Goal: Task Accomplishment & Management: Manage account settings

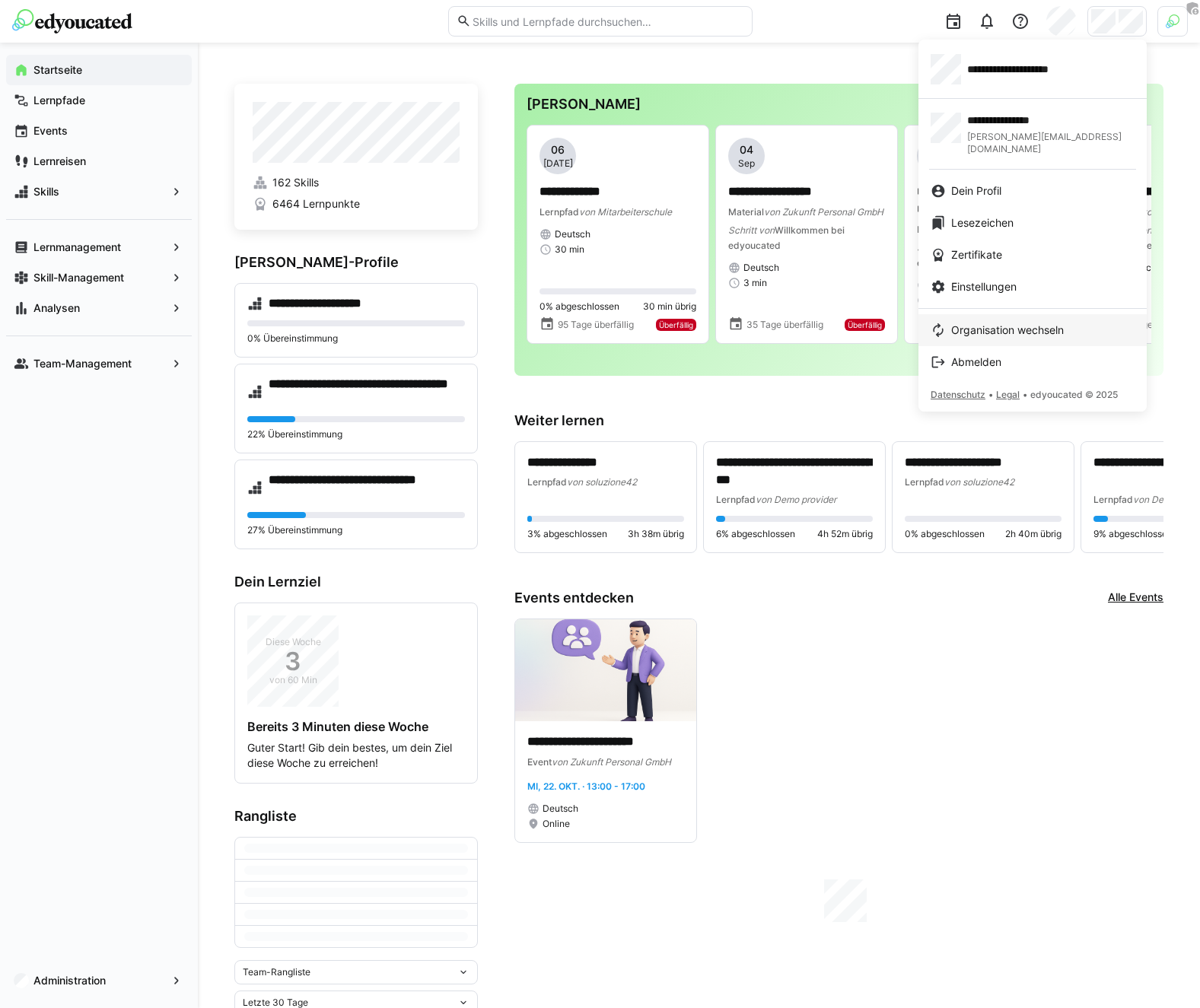
click at [988, 323] on span "Organisation wechseln" at bounding box center [1008, 330] width 113 height 15
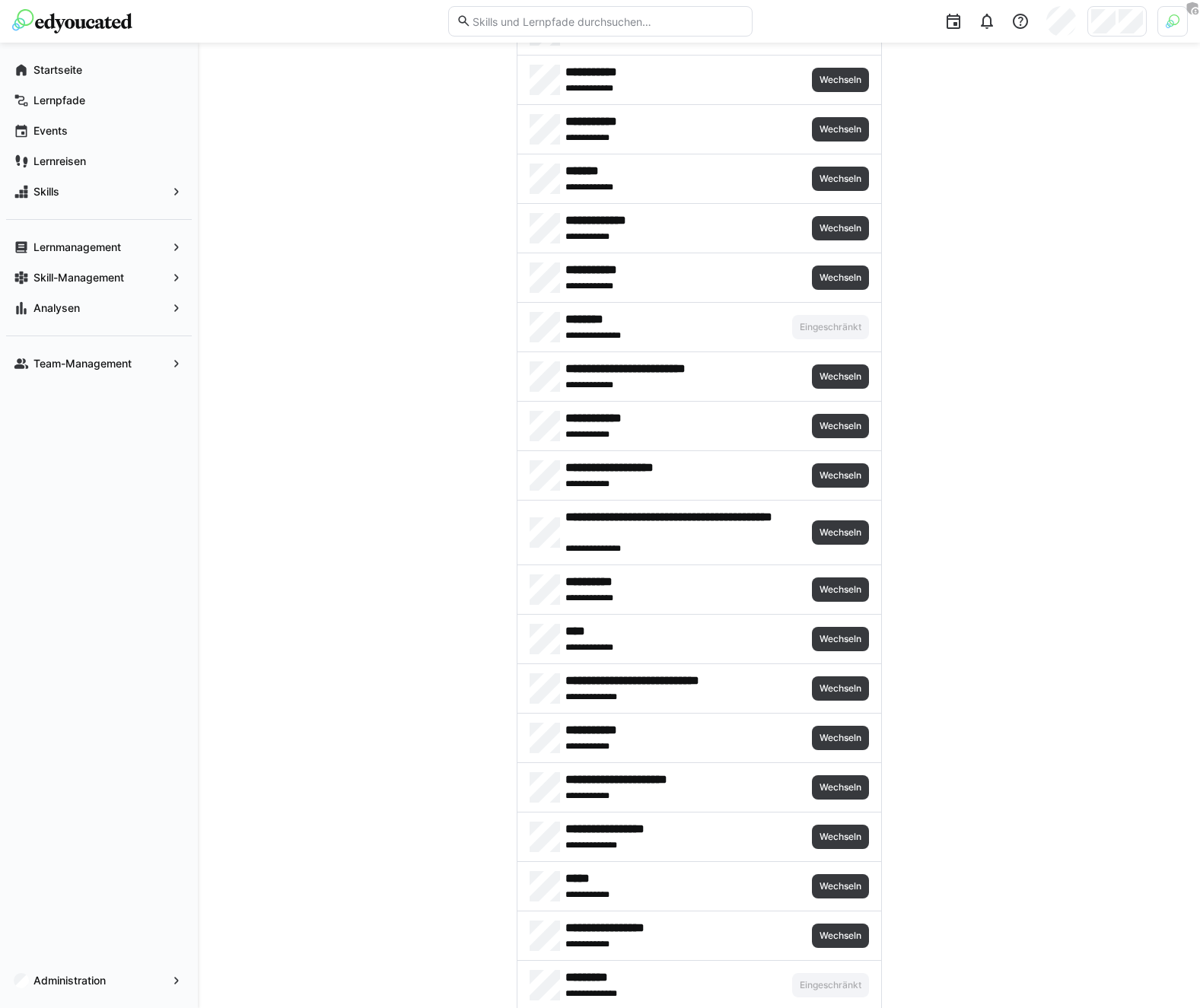
scroll to position [648, 0]
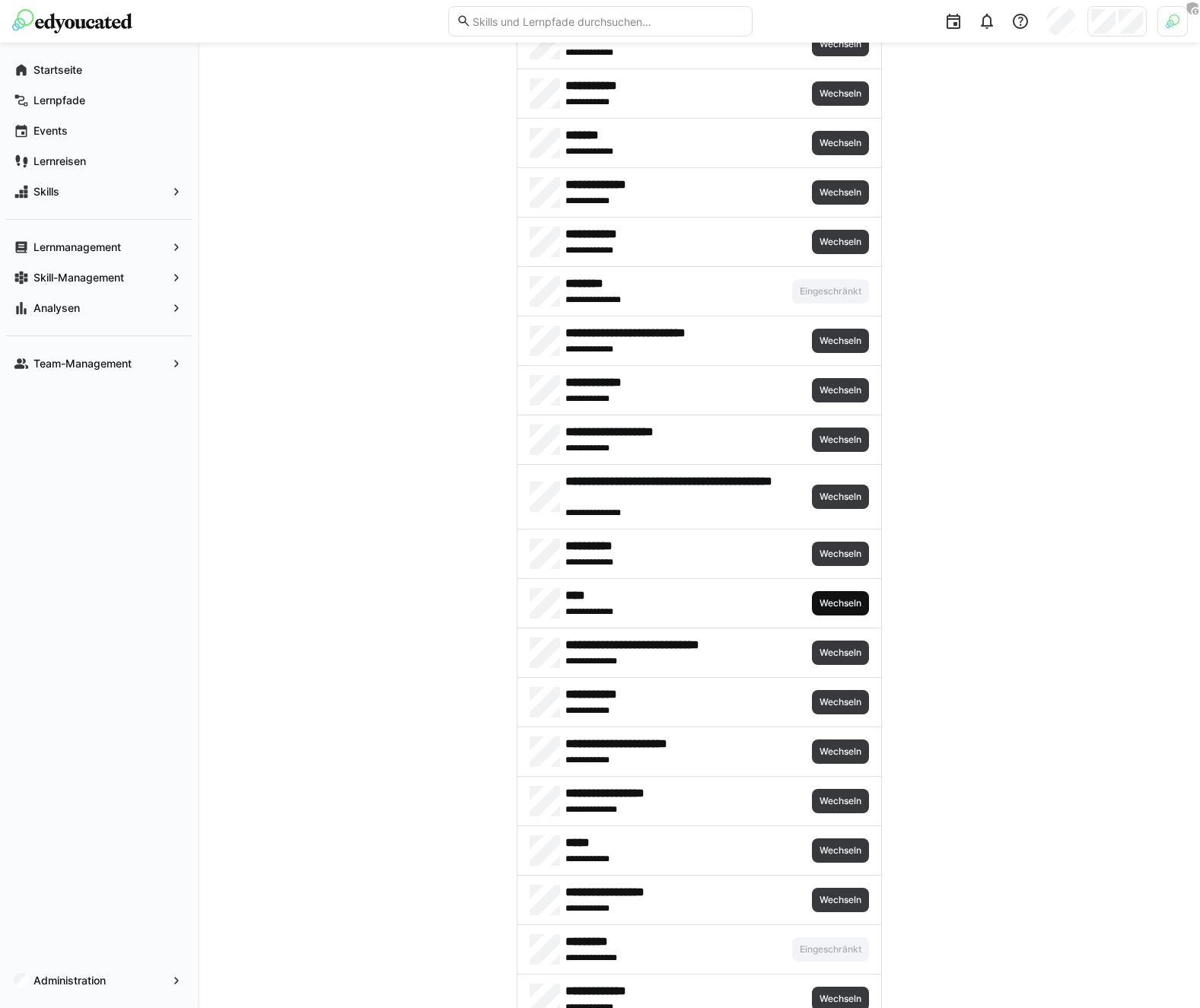
click at [825, 607] on span "Wechseln" at bounding box center [840, 603] width 45 height 12
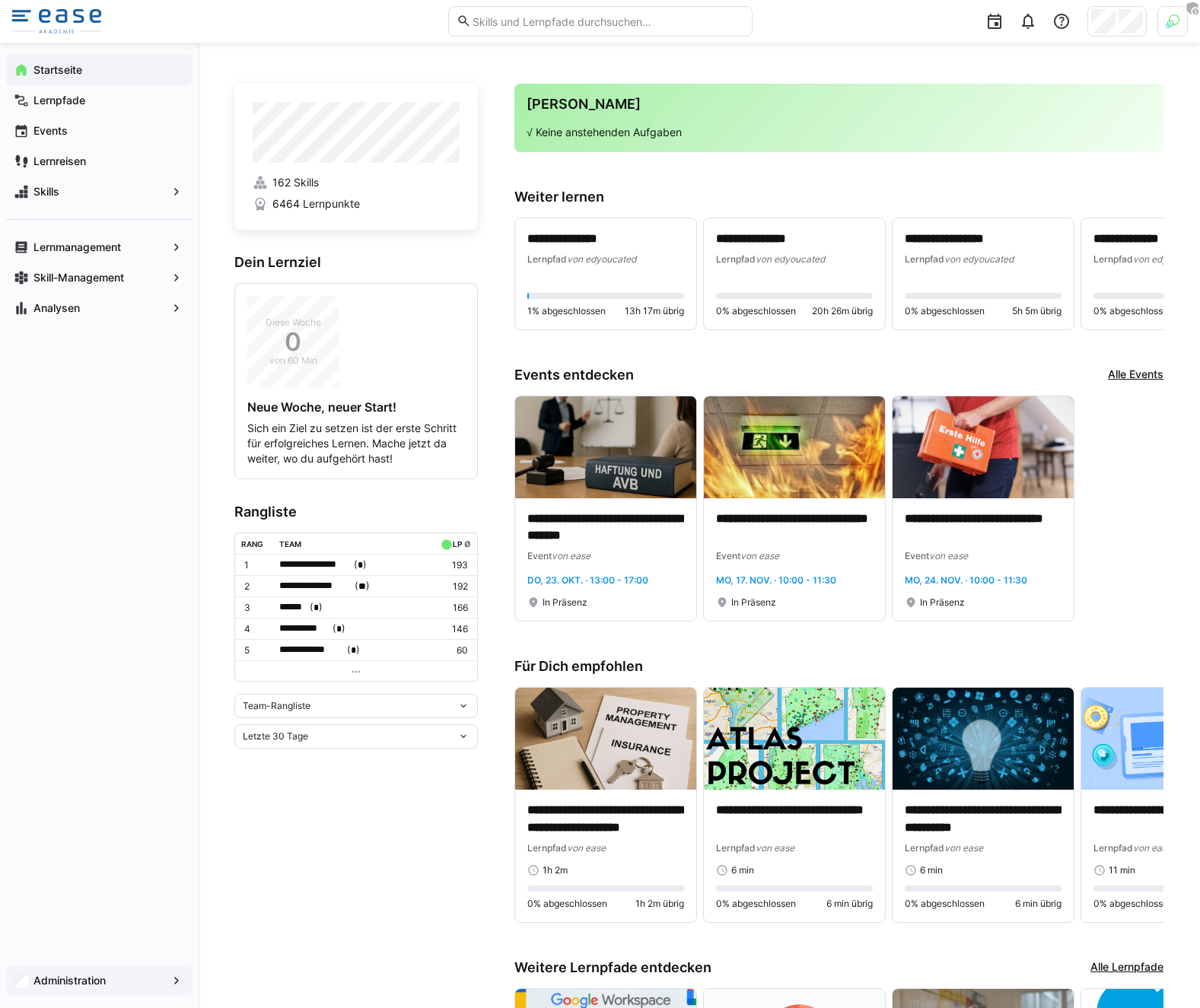
click at [0, 0] on app-navigation-label "Administration" at bounding box center [0, 0] width 0 height 0
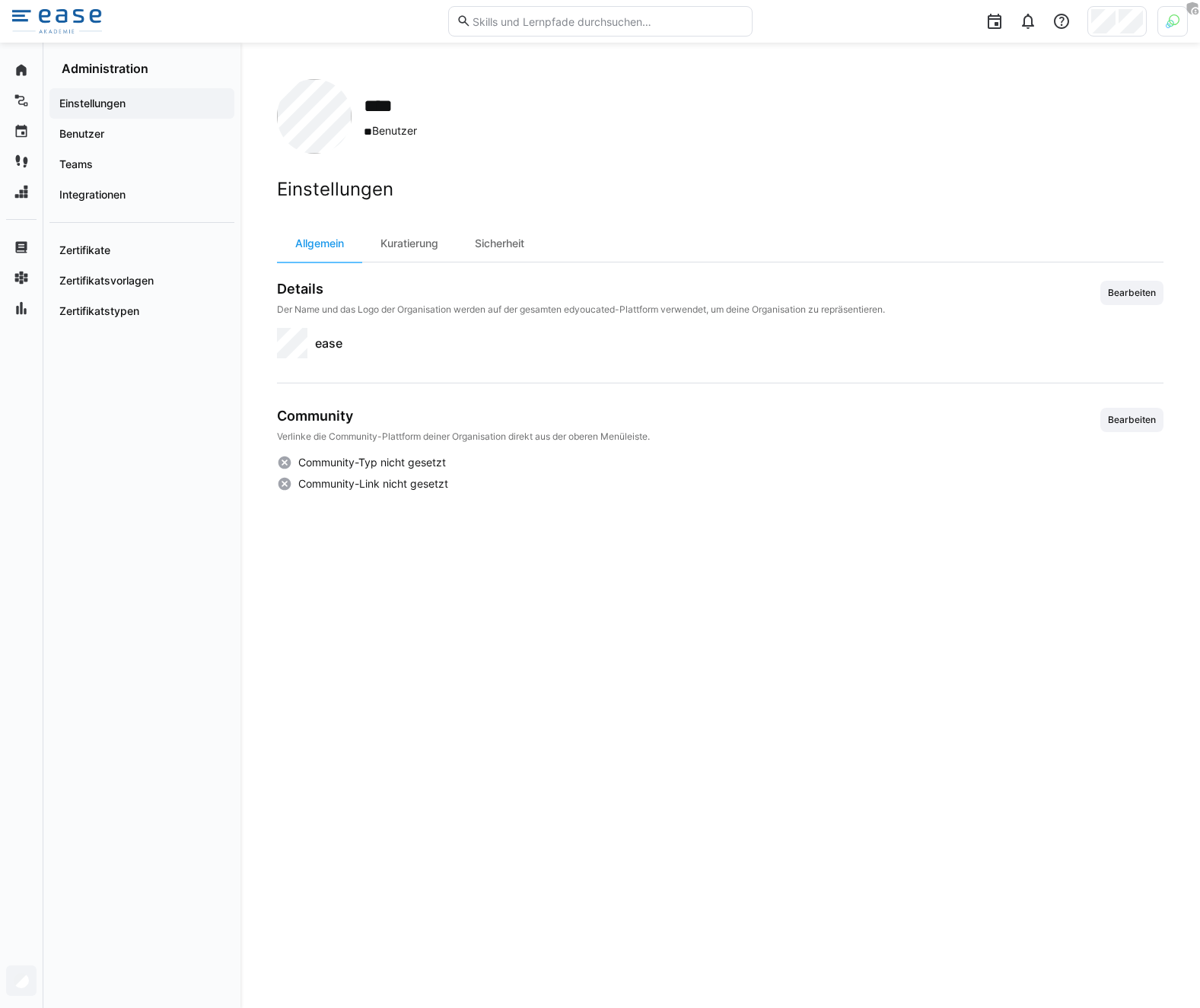
click at [1158, 24] on div at bounding box center [1172, 21] width 31 height 31
click at [1001, 173] on span "Aktivieren" at bounding box center [1005, 178] width 48 height 12
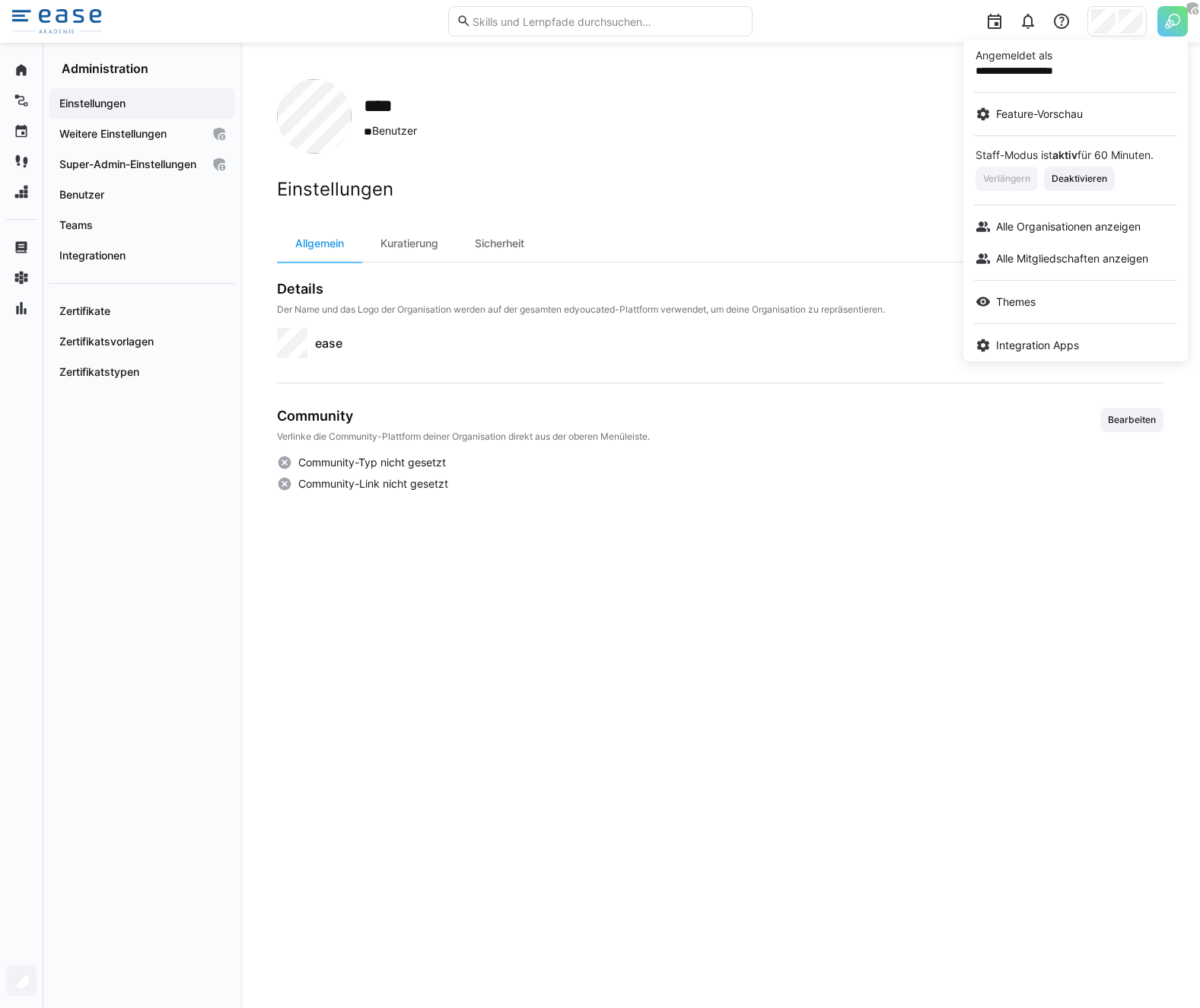
click at [453, 173] on div at bounding box center [600, 504] width 1200 height 1008
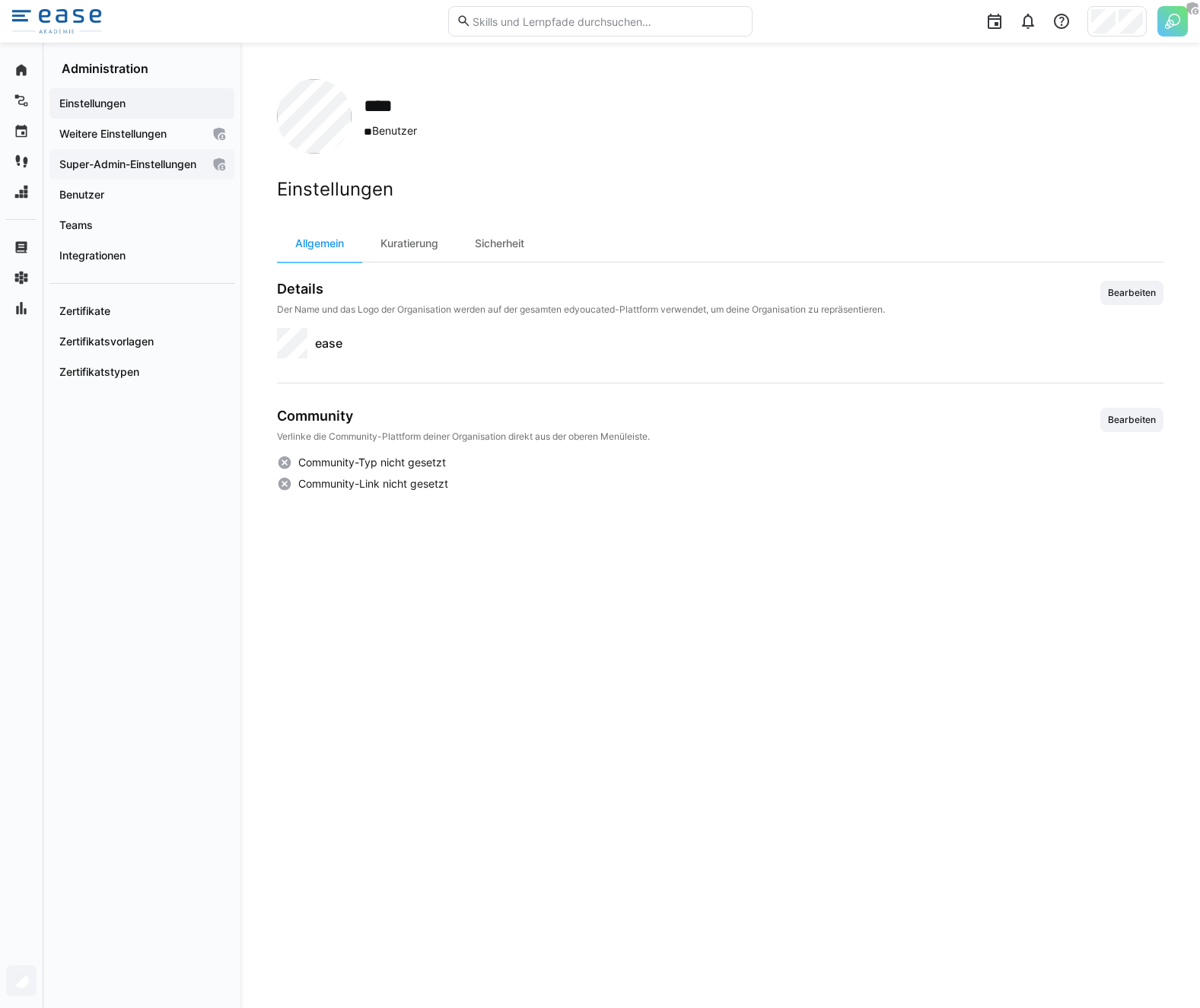
click at [0, 0] on app-navigation-label "Super-Admin-Einstellungen" at bounding box center [0, 0] width 0 height 0
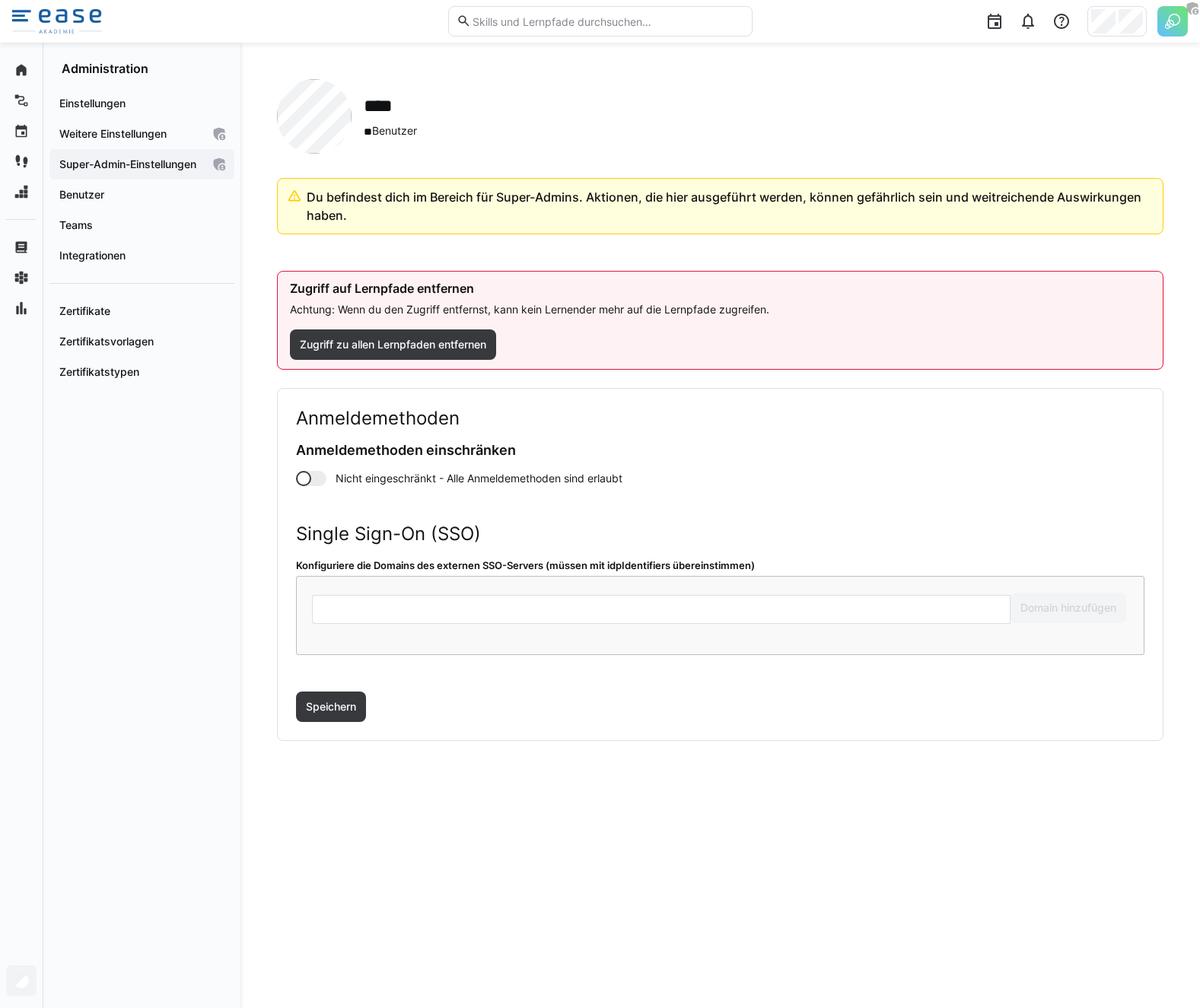
click at [361, 468] on div "Anmeldemethoden Anmeldemethoden einschränken Nicht eingeschränkt - Alle Anmelde…" at bounding box center [720, 447] width 849 height 79
click at [350, 476] on span "Nicht eingeschränkt - Alle Anmeldemethoden sind erlaubt" at bounding box center [479, 478] width 287 height 15
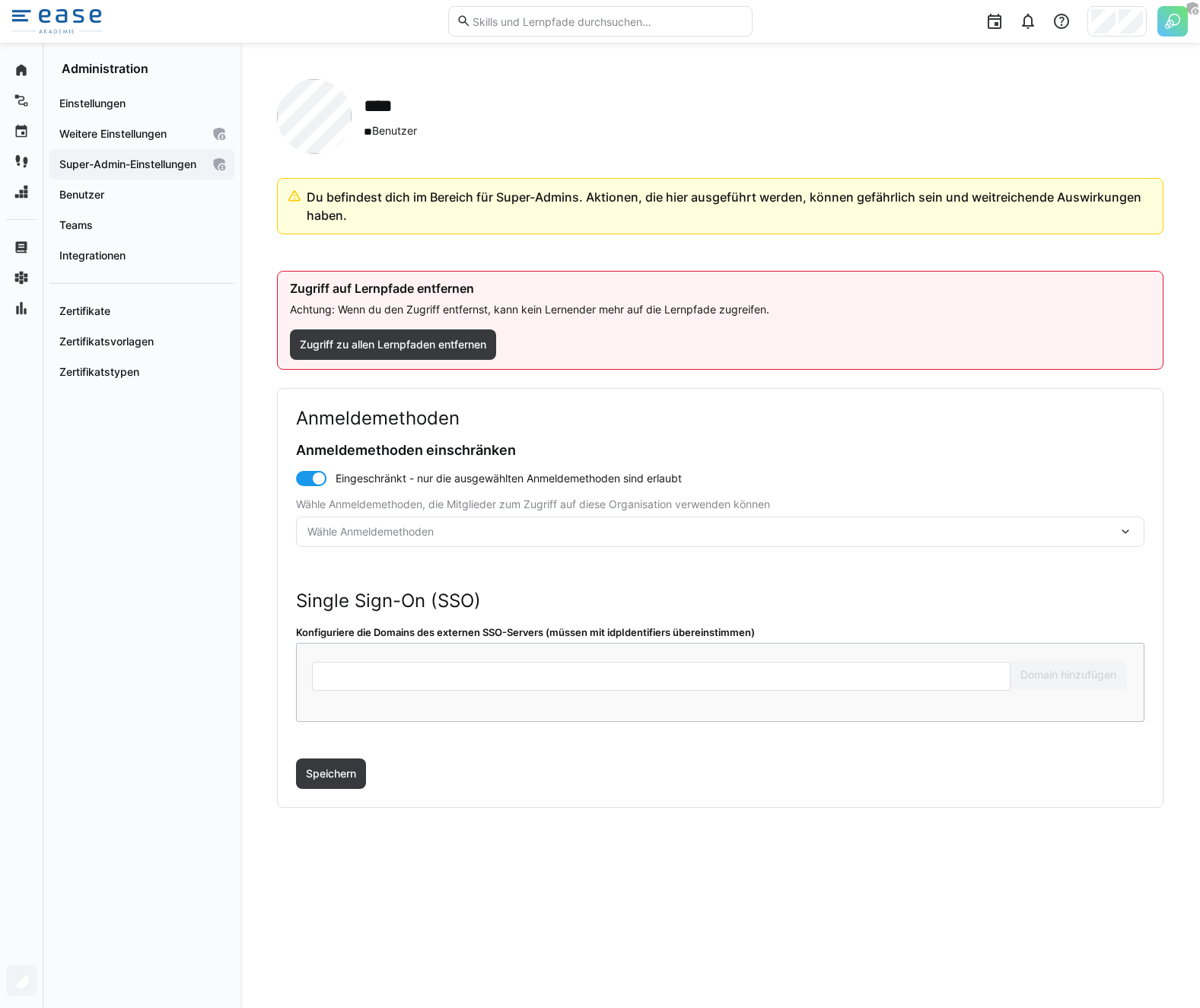
click at [383, 525] on span "Wähle Anmeldemethoden" at bounding box center [712, 532] width 810 height 15
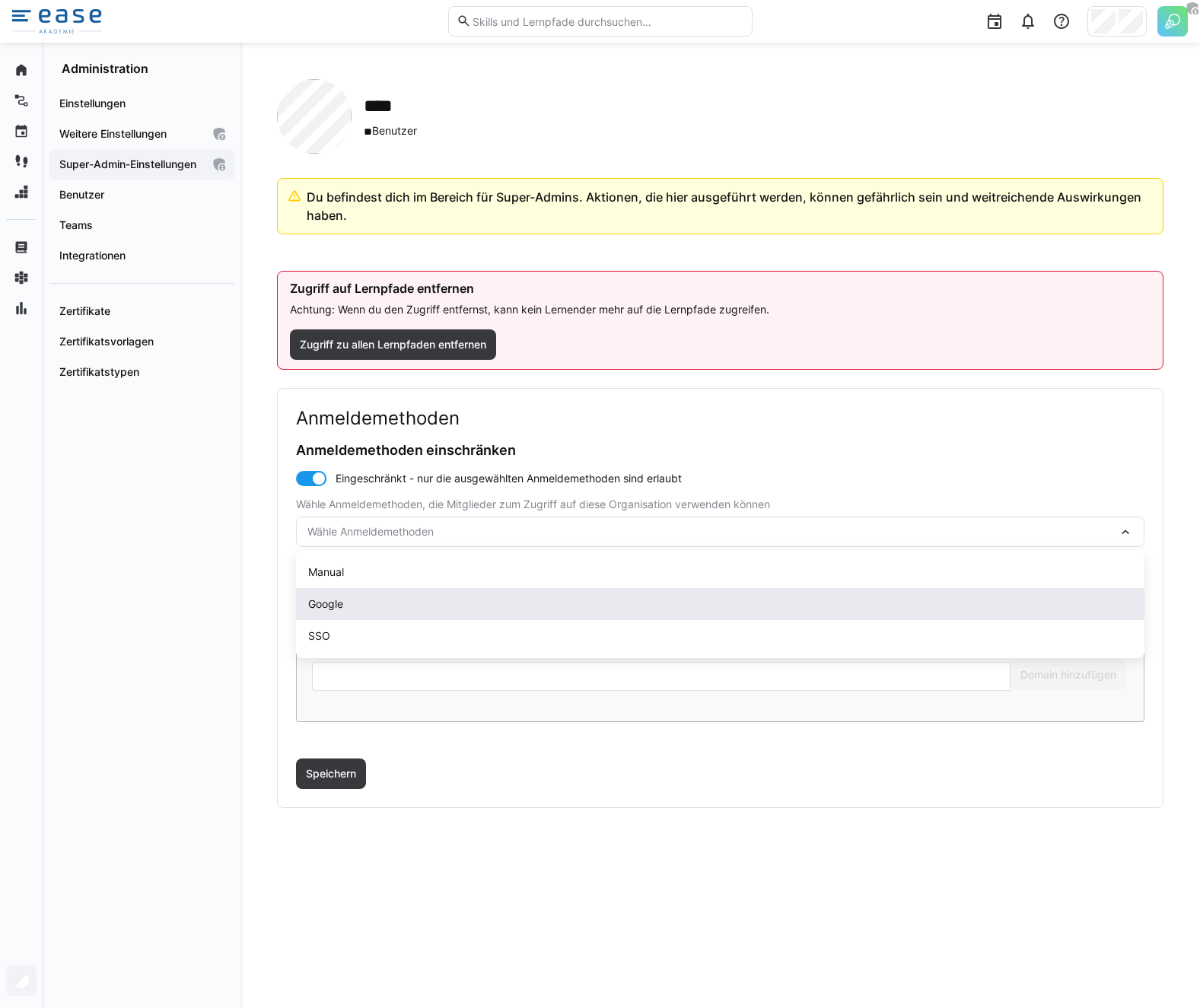
click at [339, 608] on span "Google" at bounding box center [325, 604] width 35 height 15
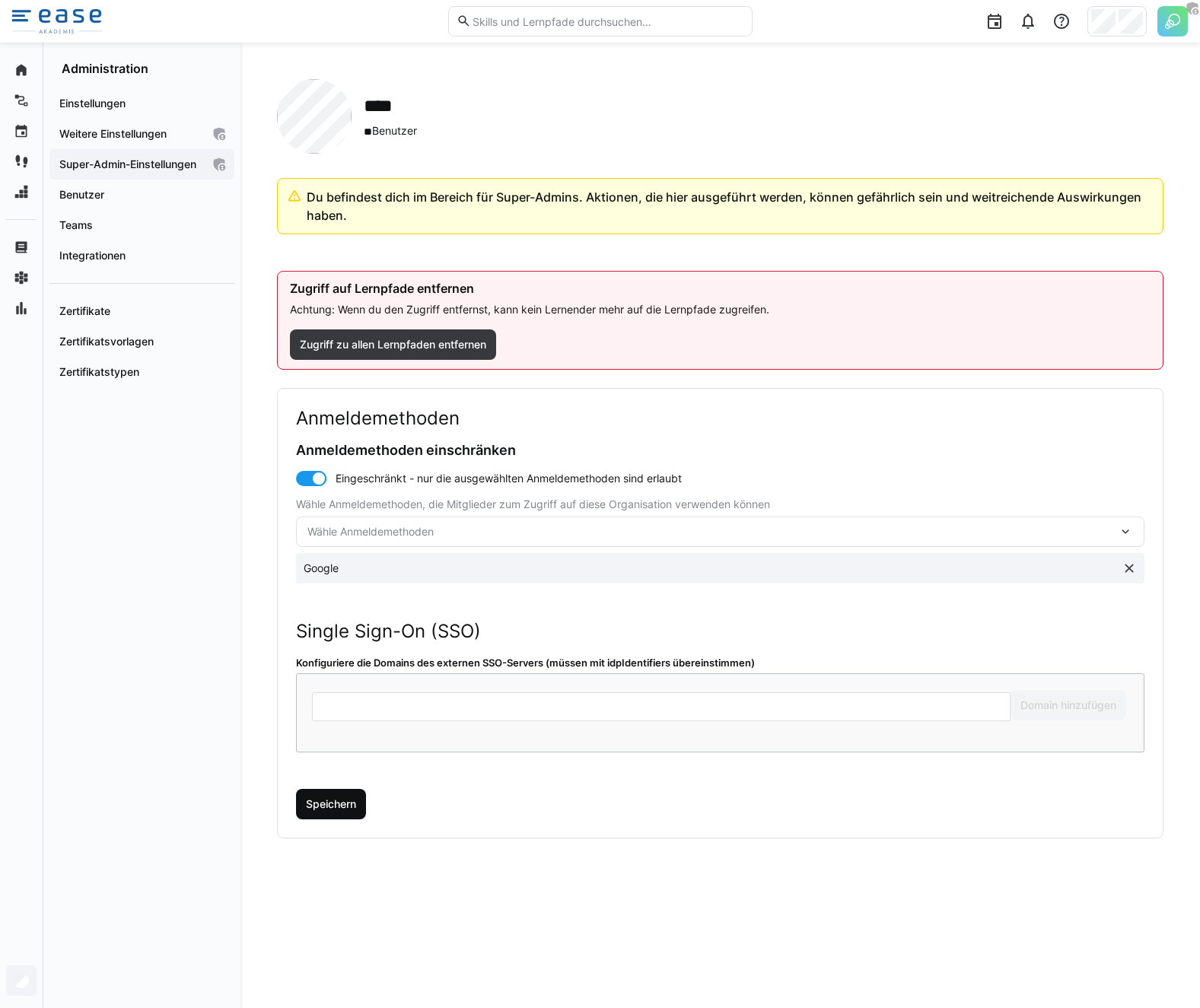
click at [336, 807] on span "Speichern" at bounding box center [331, 804] width 54 height 15
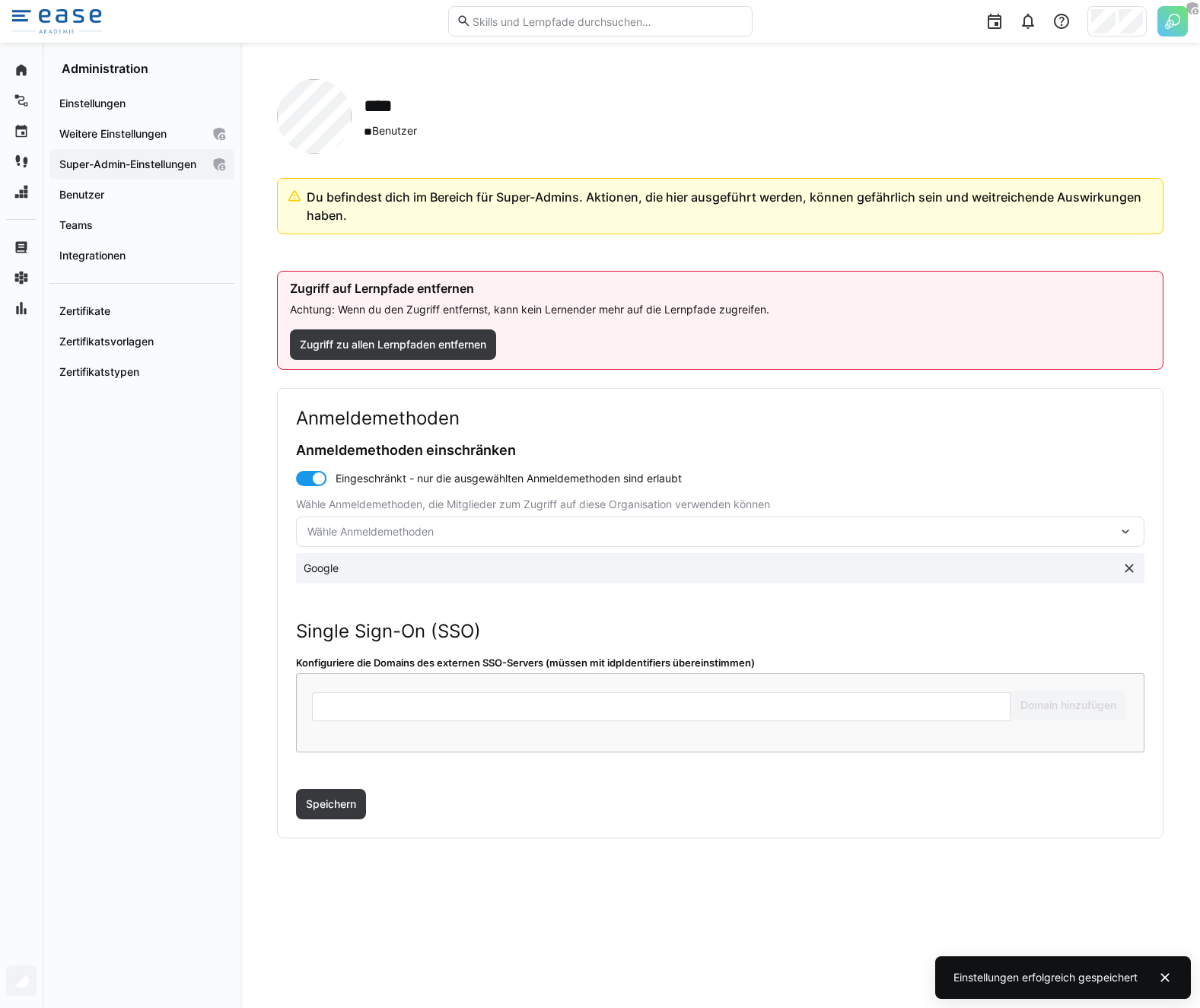
click at [344, 880] on div "Du befindest dich im Bereich für Super-Admins. Aktionen, die hier ausgeführt we…" at bounding box center [720, 575] width 886 height 794
click at [156, 201] on div "Benutzer" at bounding box center [142, 194] width 185 height 31
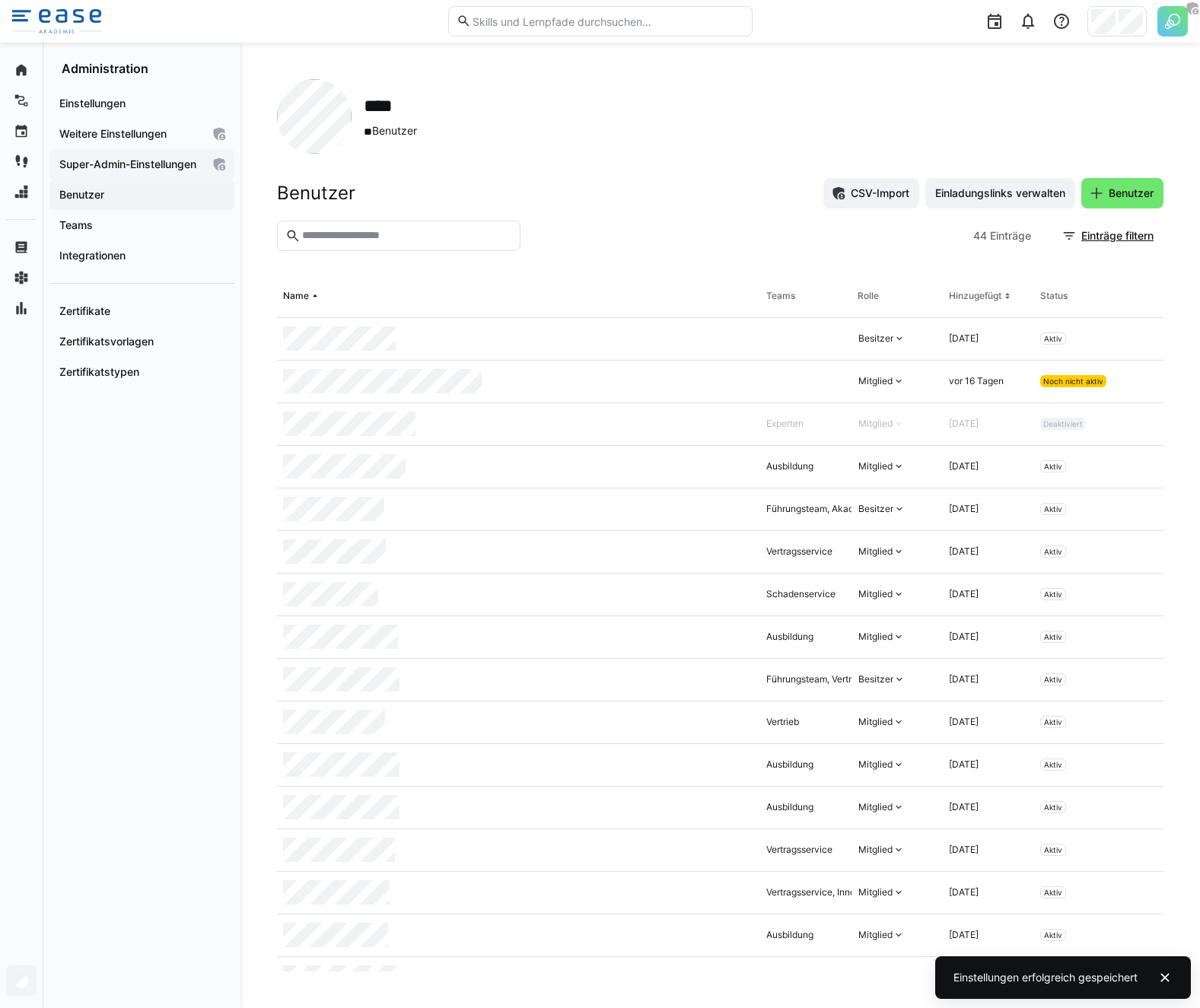
click at [0, 0] on app-navigation-label "Super-Admin-Einstellungen" at bounding box center [0, 0] width 0 height 0
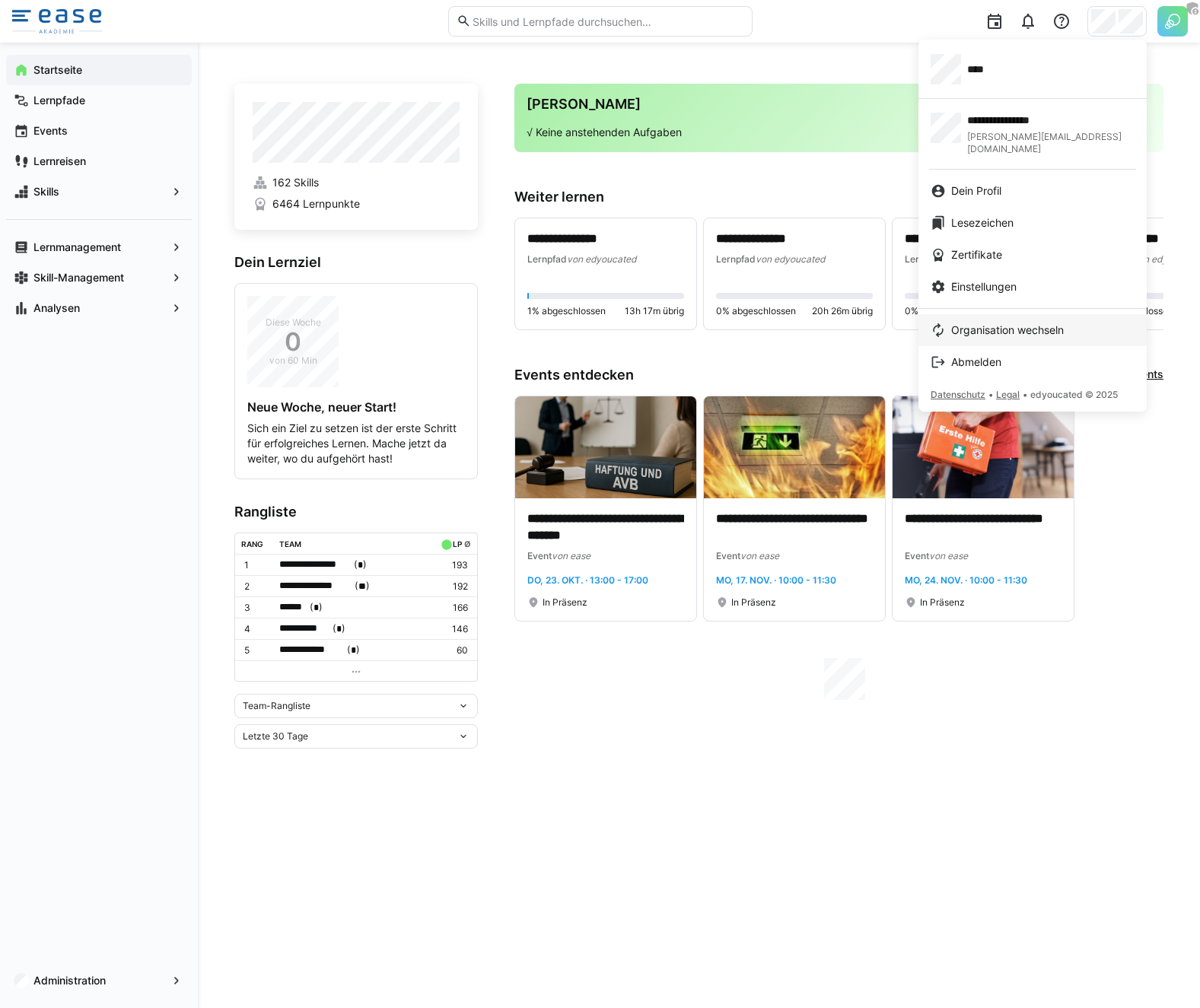
click at [991, 323] on span "Organisation wechseln" at bounding box center [1008, 330] width 113 height 15
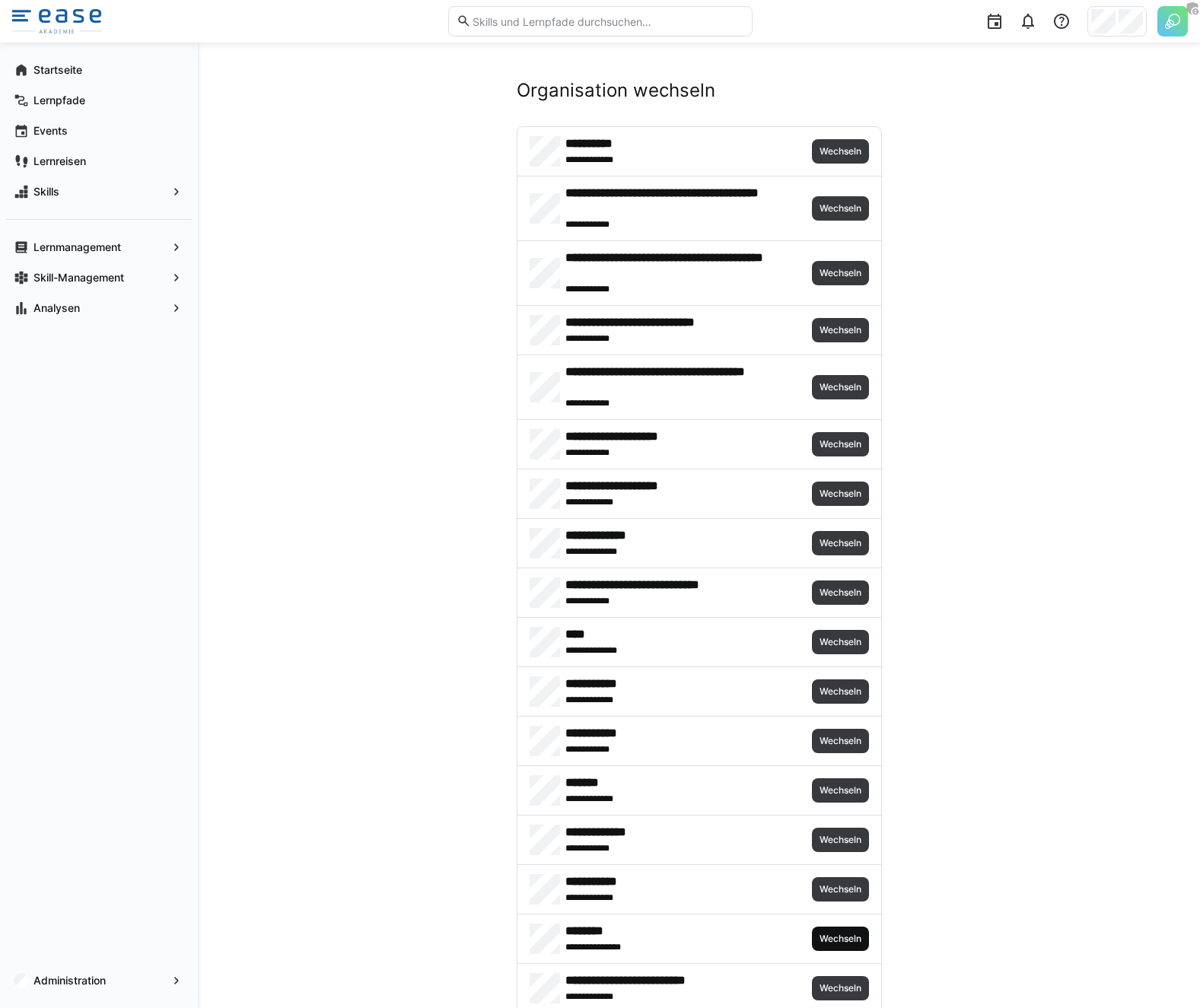
click at [846, 946] on span "Wechseln" at bounding box center [841, 939] width 57 height 25
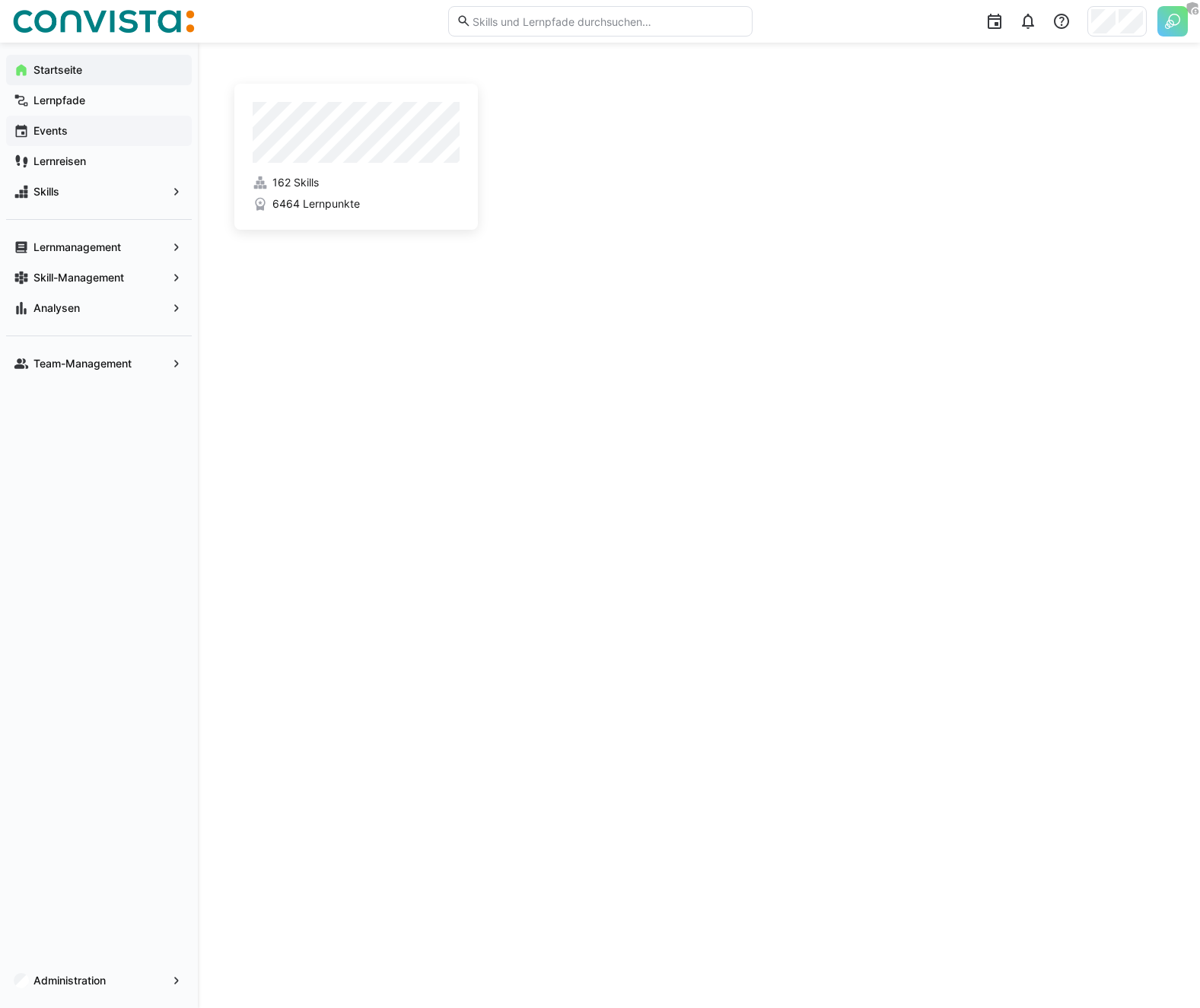
click at [80, 133] on span "Events" at bounding box center [108, 131] width 152 height 15
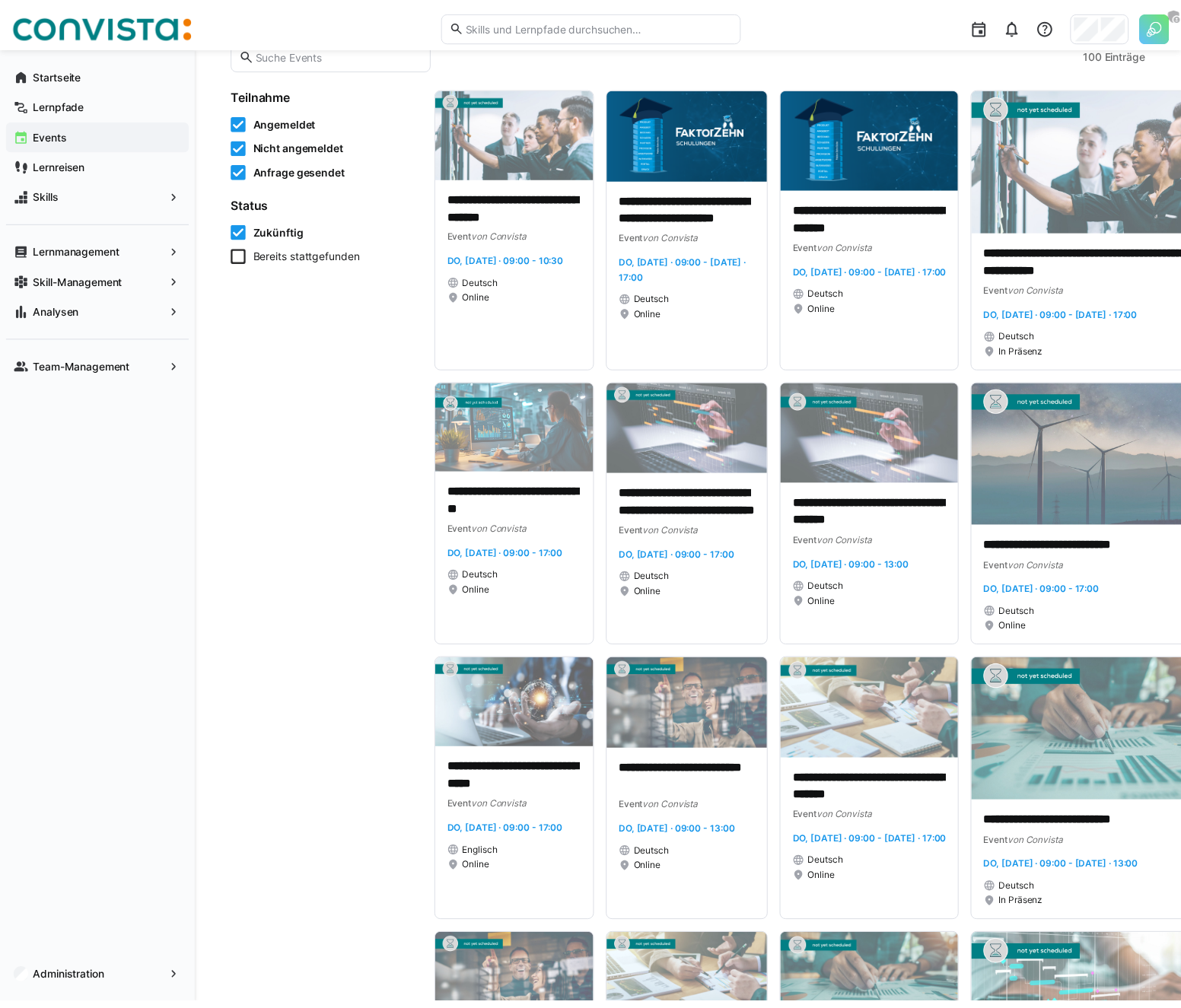
scroll to position [3, 0]
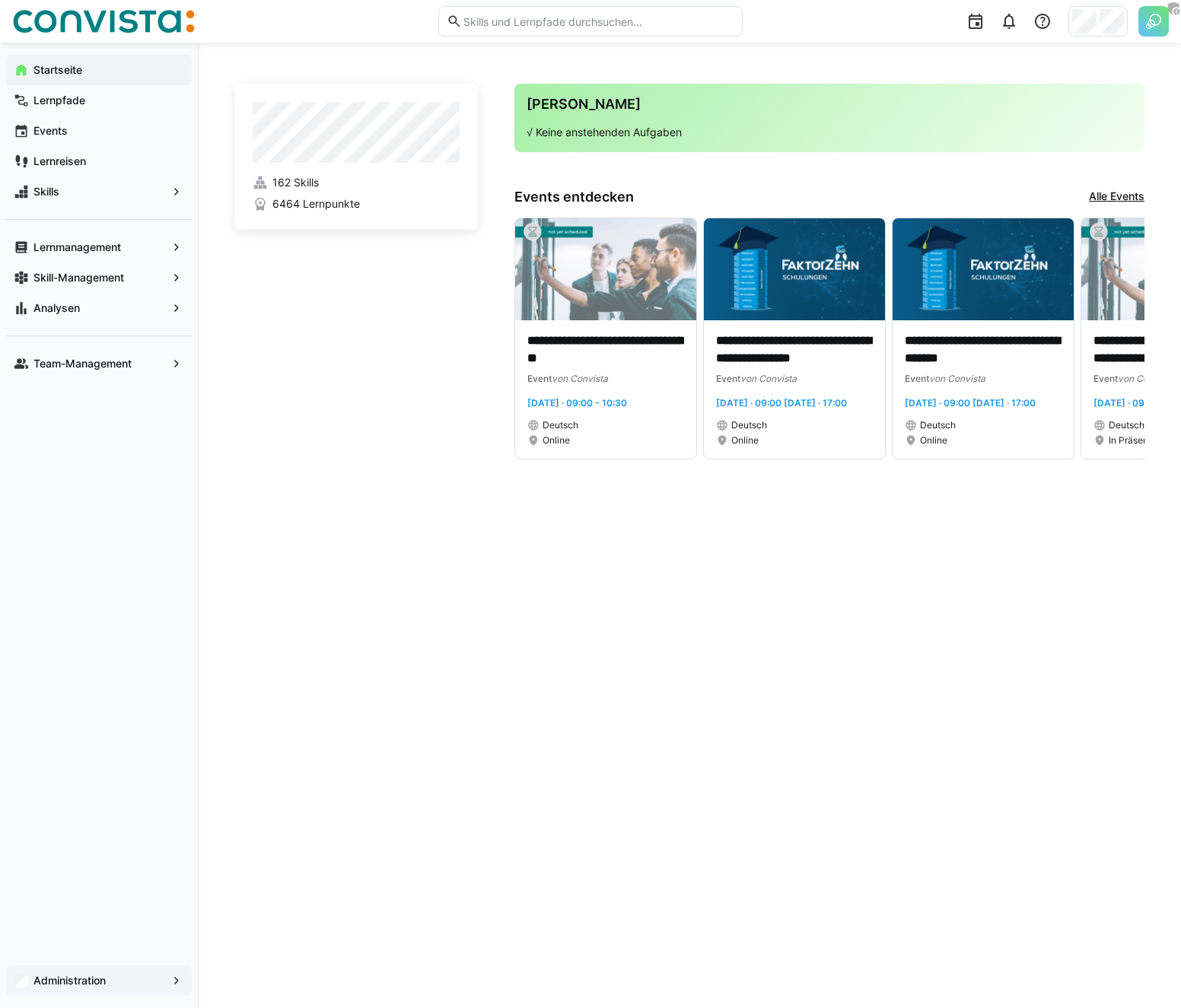
click at [0, 0] on app-navigation-label "Administration" at bounding box center [0, 0] width 0 height 0
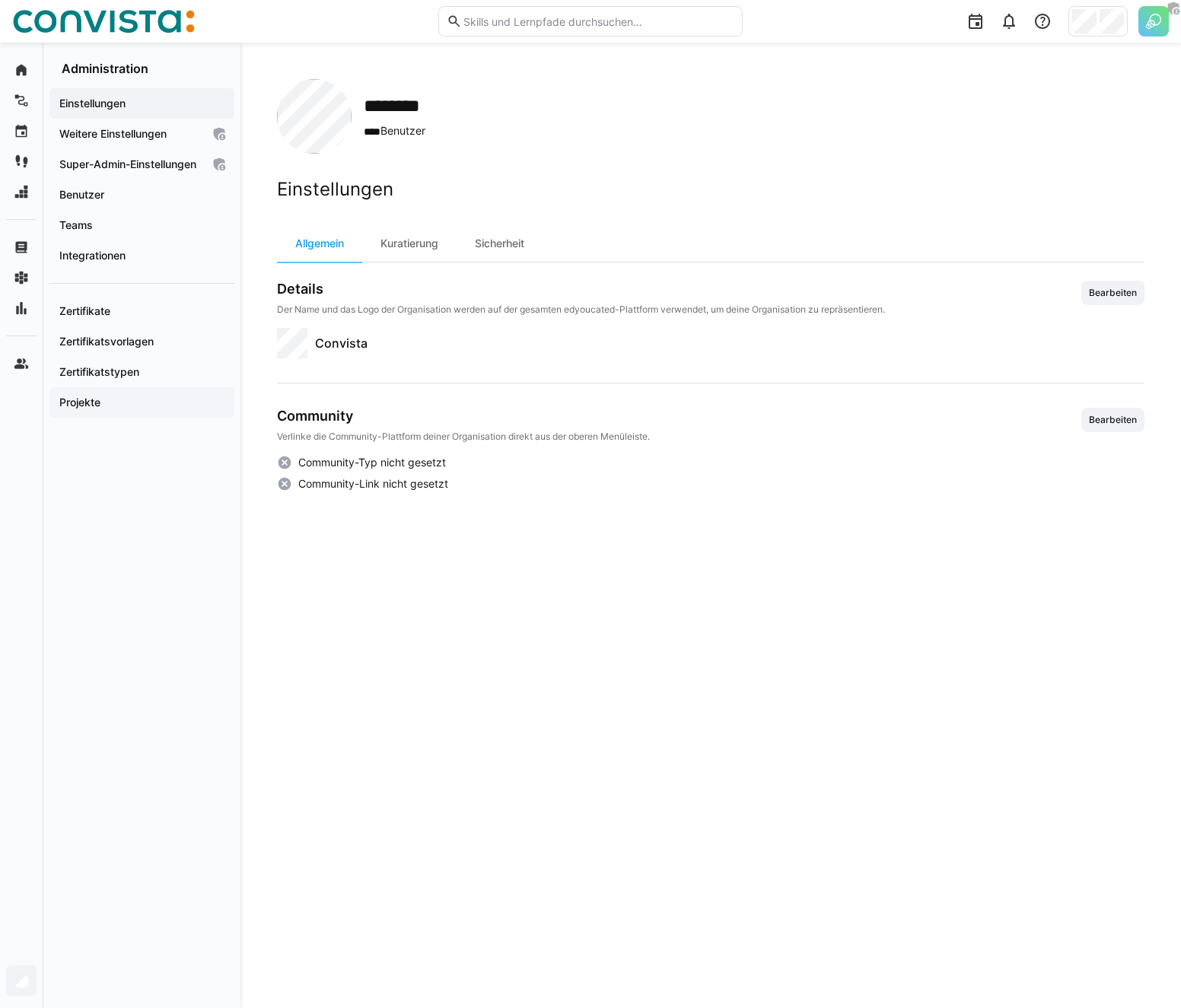
click at [0, 0] on app-navigation-label "Projekte" at bounding box center [0, 0] width 0 height 0
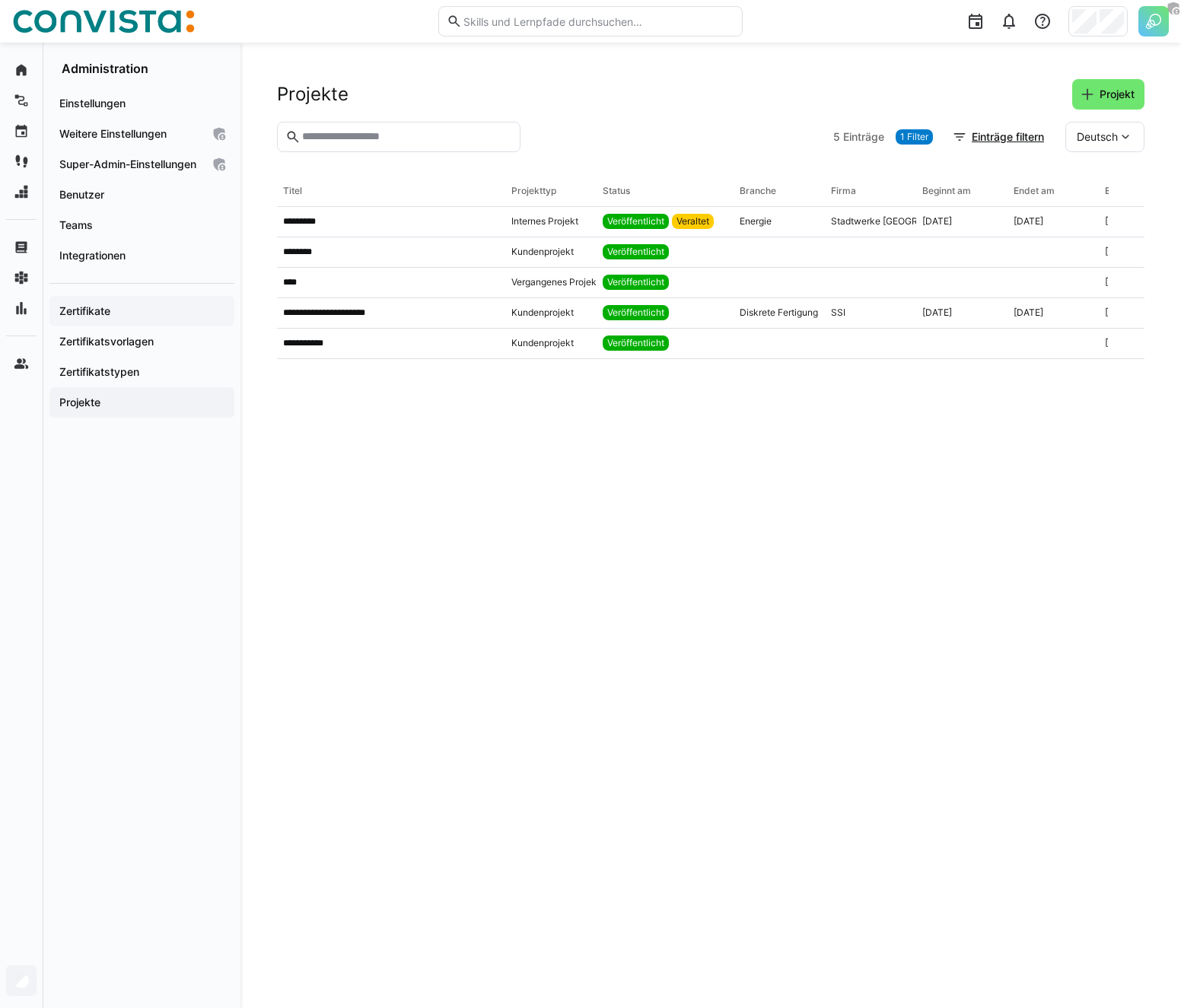
click at [0, 0] on app-navigation-label "Zertifikate" at bounding box center [0, 0] width 0 height 0
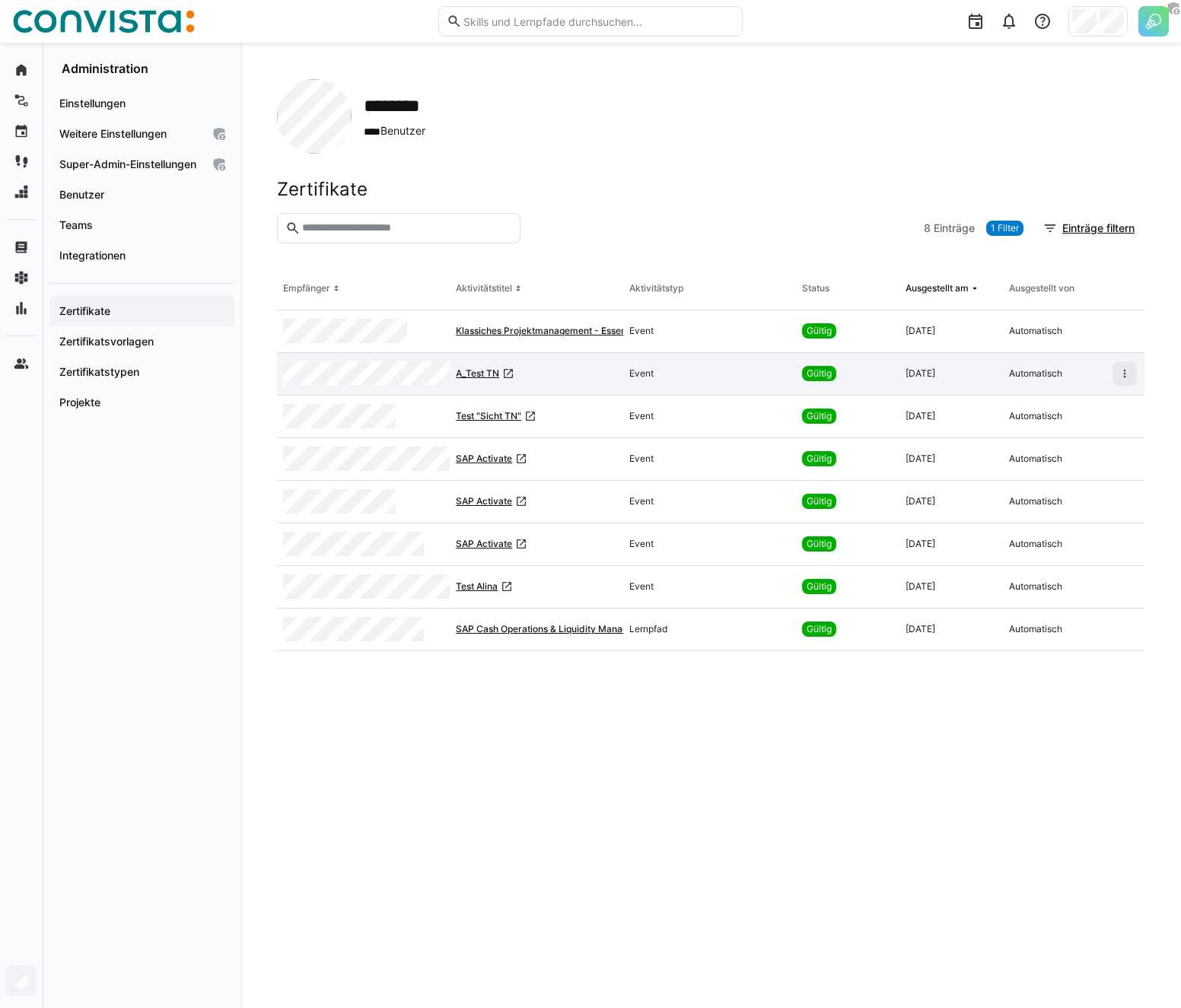
drag, startPoint x: 452, startPoint y: 373, endPoint x: 547, endPoint y: 393, distance: 97.1
click at [548, 393] on div "A_Test TN" at bounding box center [536, 374] width 172 height 43
click at [1119, 376] on eds-icon at bounding box center [1125, 373] width 12 height 12
click at [1059, 434] on div "Zertifikat widerrufen" at bounding box center [1078, 431] width 99 height 12
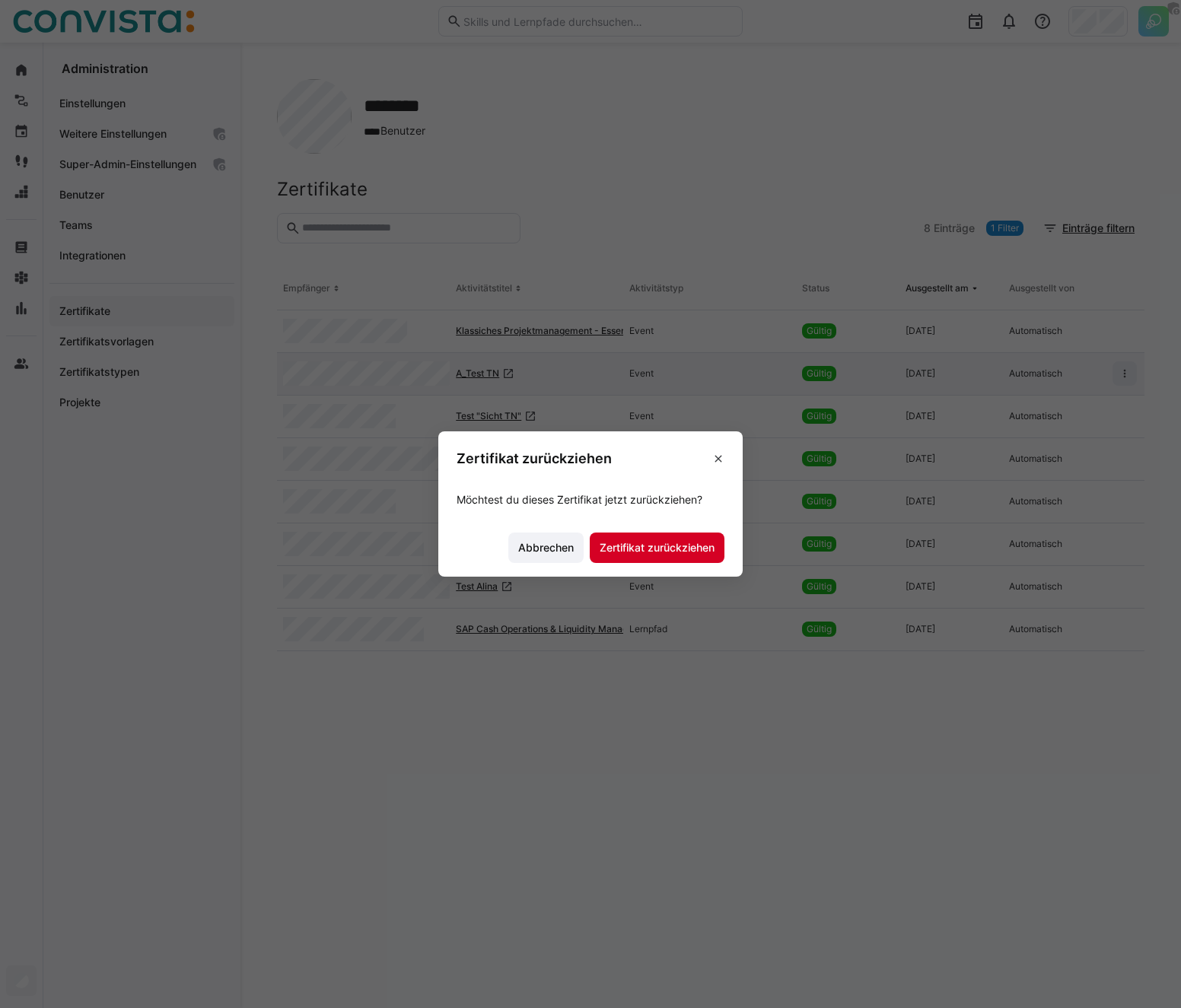
click at [649, 553] on span "Zertifikat zurückziehen" at bounding box center [656, 548] width 120 height 15
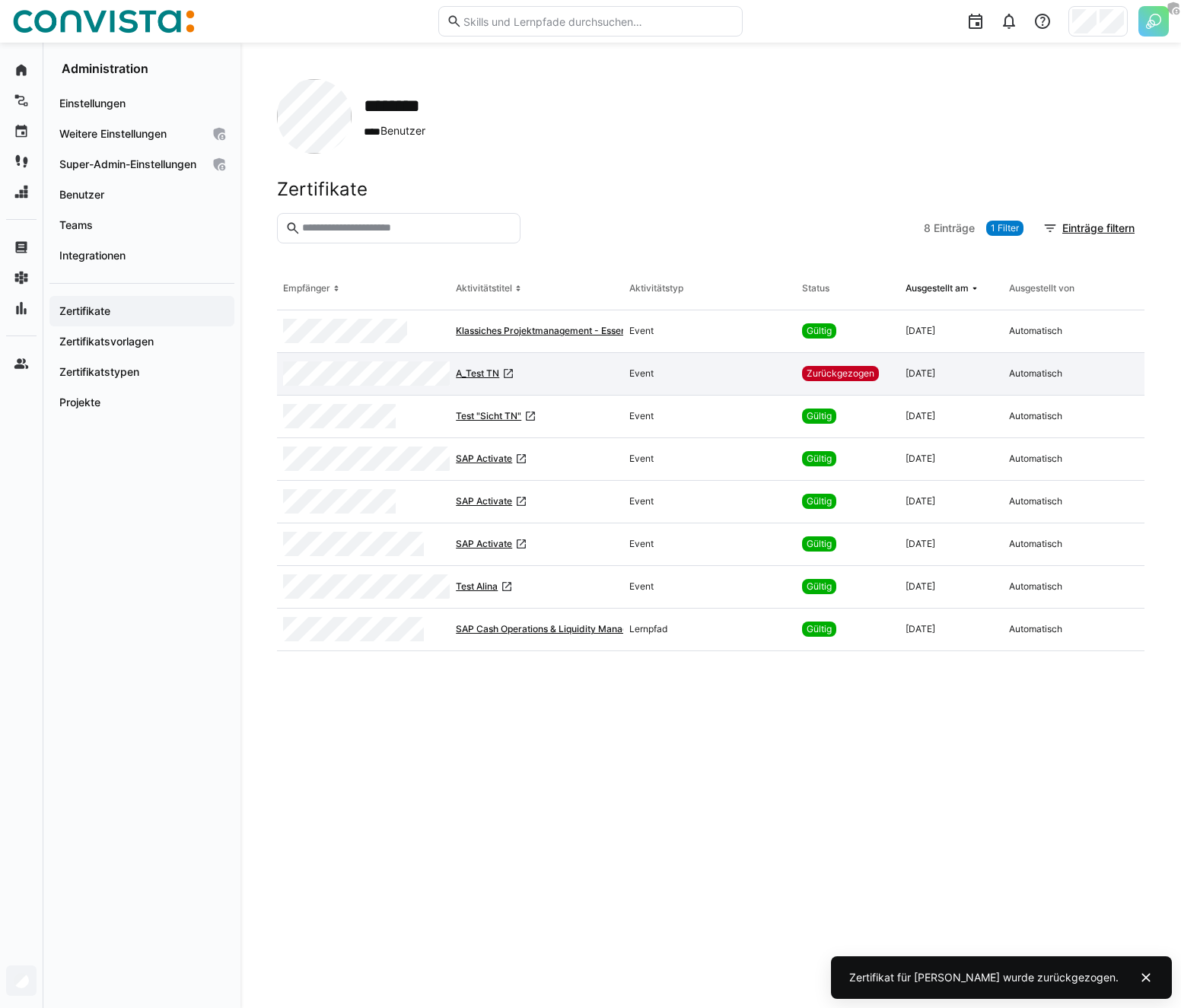
click at [1018, 228] on span "1 Filter" at bounding box center [1005, 228] width 38 height 15
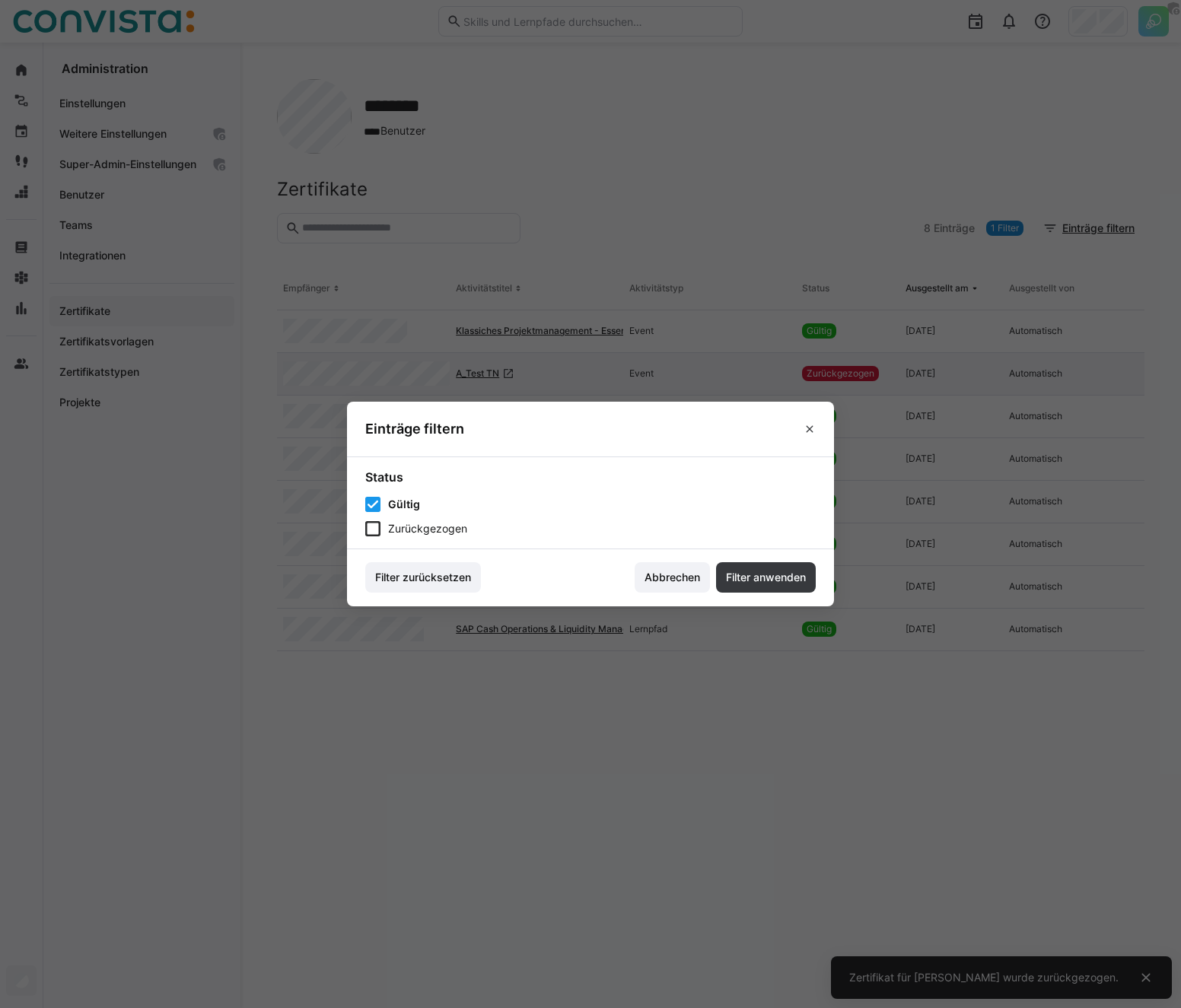
click at [429, 521] on span "Zurückgezogen" at bounding box center [428, 528] width 79 height 15
click at [771, 578] on span "Filter anwenden" at bounding box center [765, 577] width 84 height 15
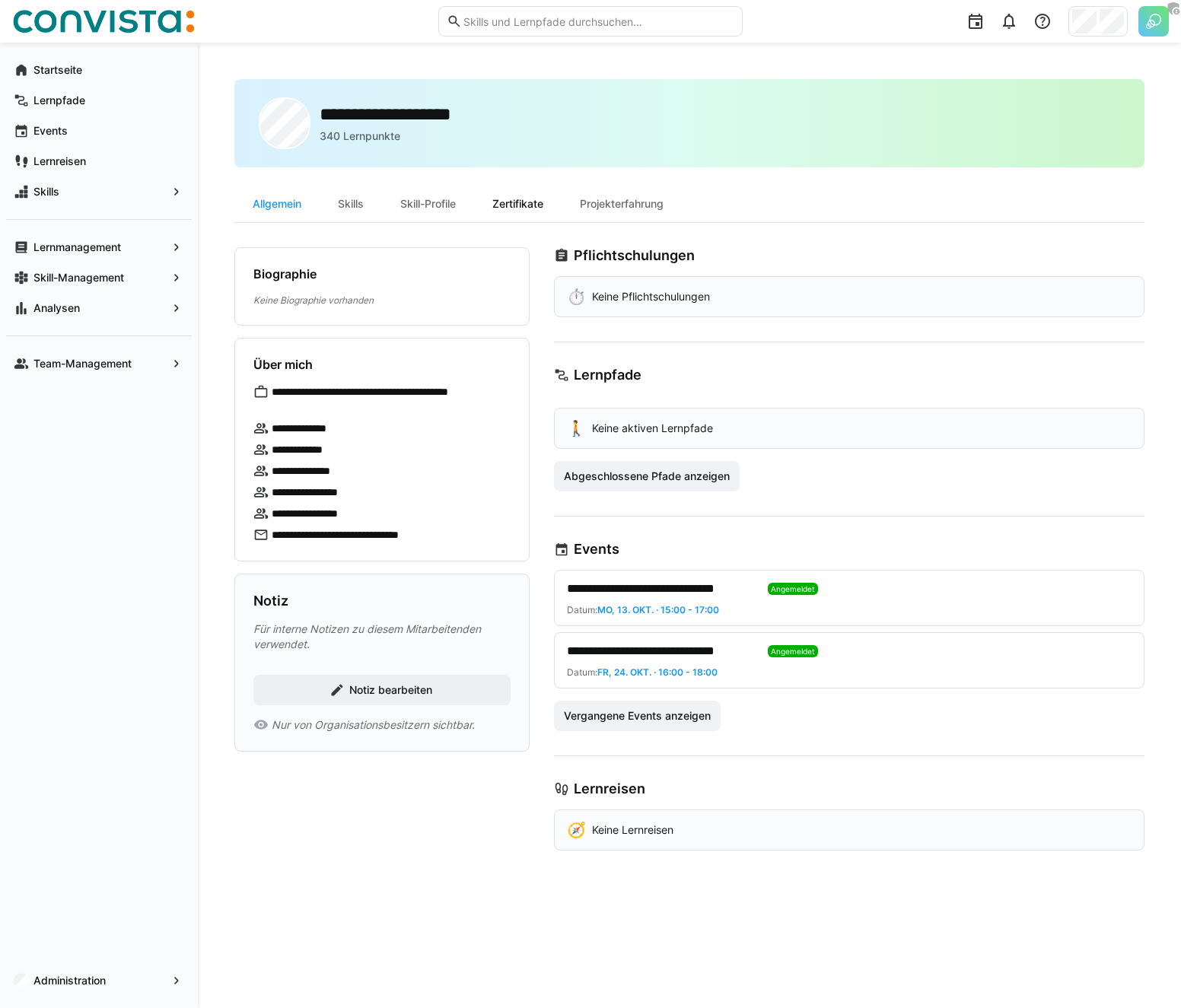
click at [511, 203] on div "Zertifikate" at bounding box center [518, 204] width 87 height 37
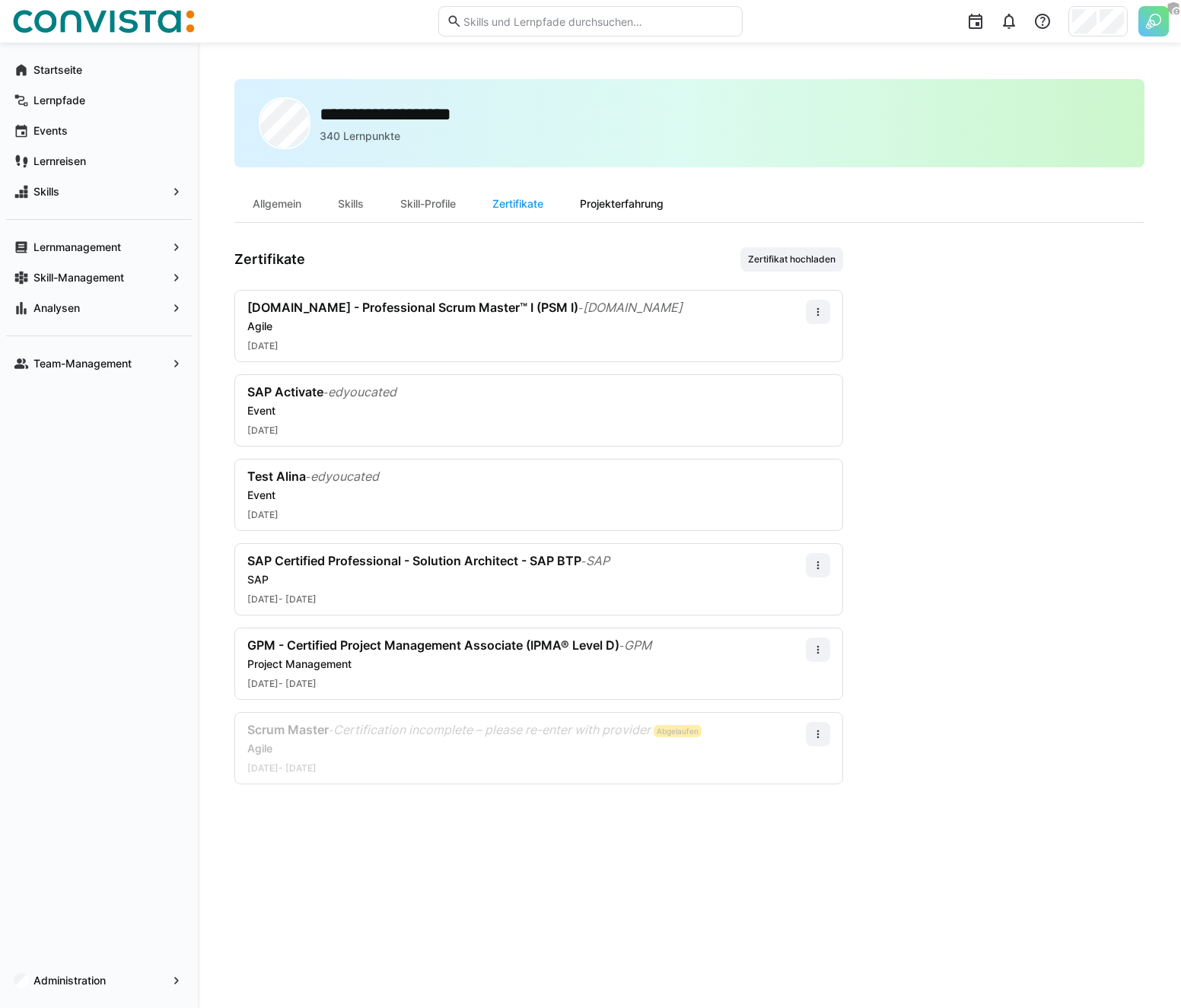
click at [617, 203] on div "Projekterfahrung" at bounding box center [621, 204] width 120 height 37
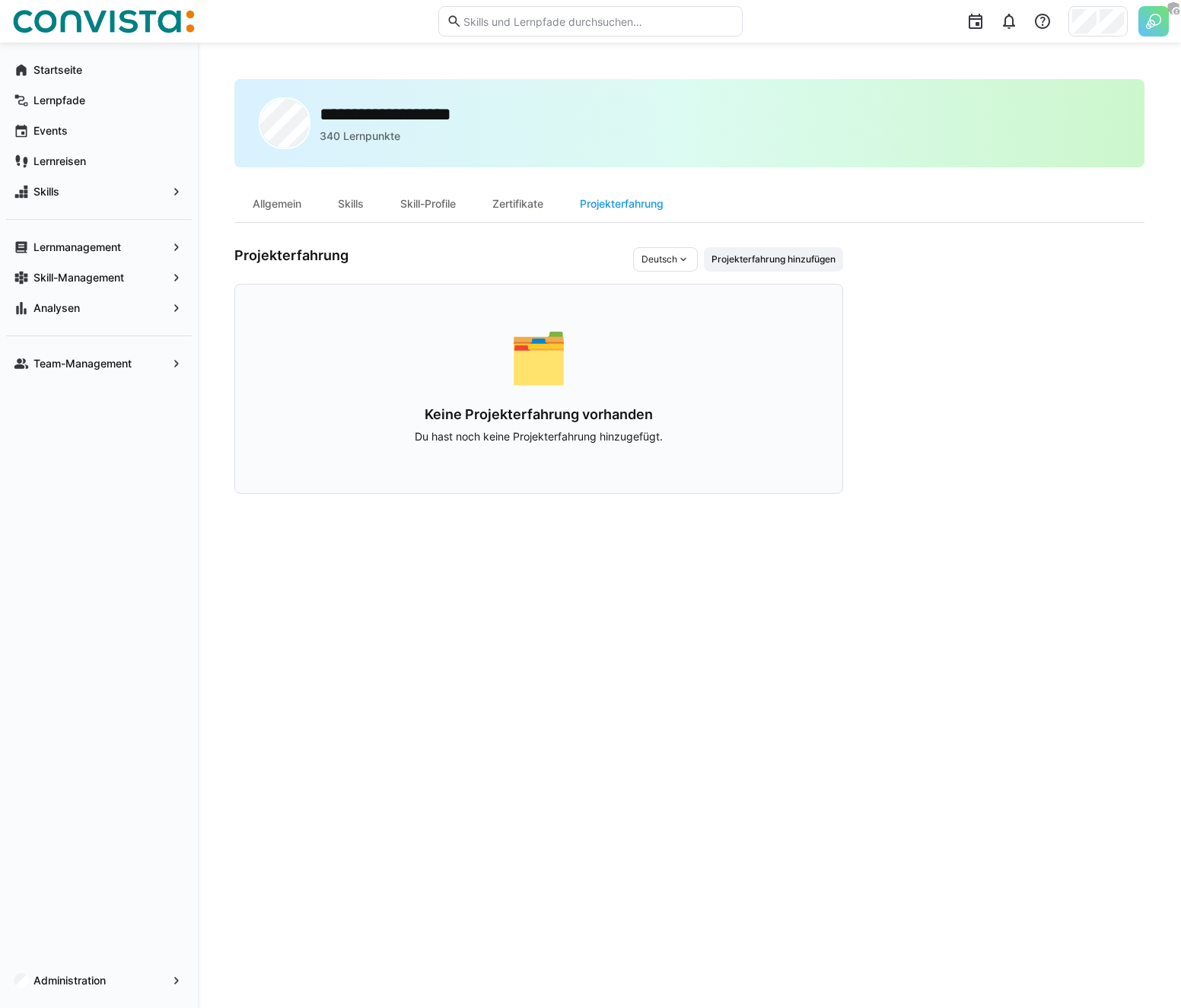
click at [751, 271] on div "Projekterfahrung Deutsch Projekterfahrung hinzufügen 🗂️ Keine Projekterfahrung …" at bounding box center [539, 370] width 609 height 247
click at [755, 258] on span "Projekterfahrung hinzufügen" at bounding box center [773, 259] width 127 height 12
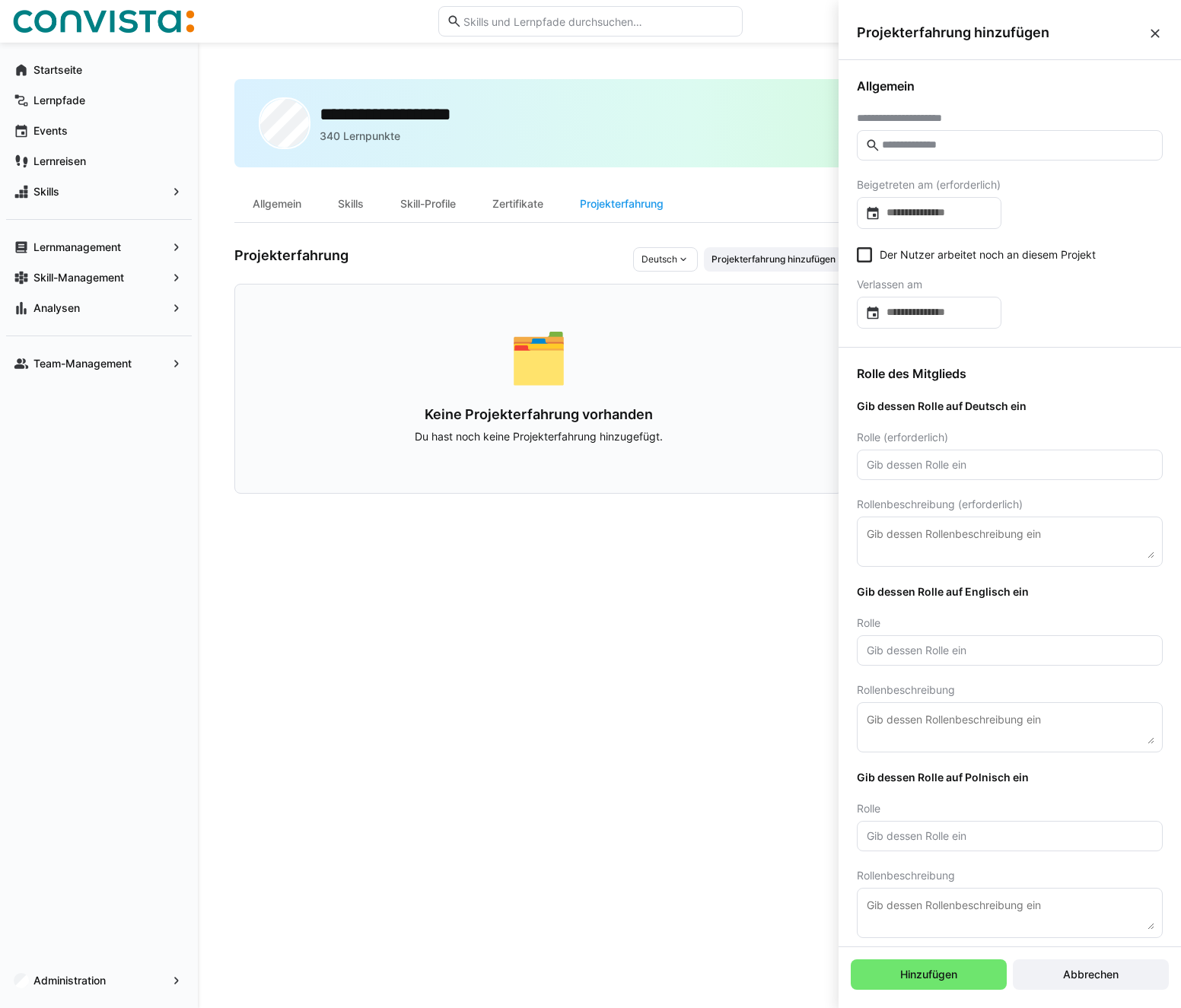
scroll to position [10, 0]
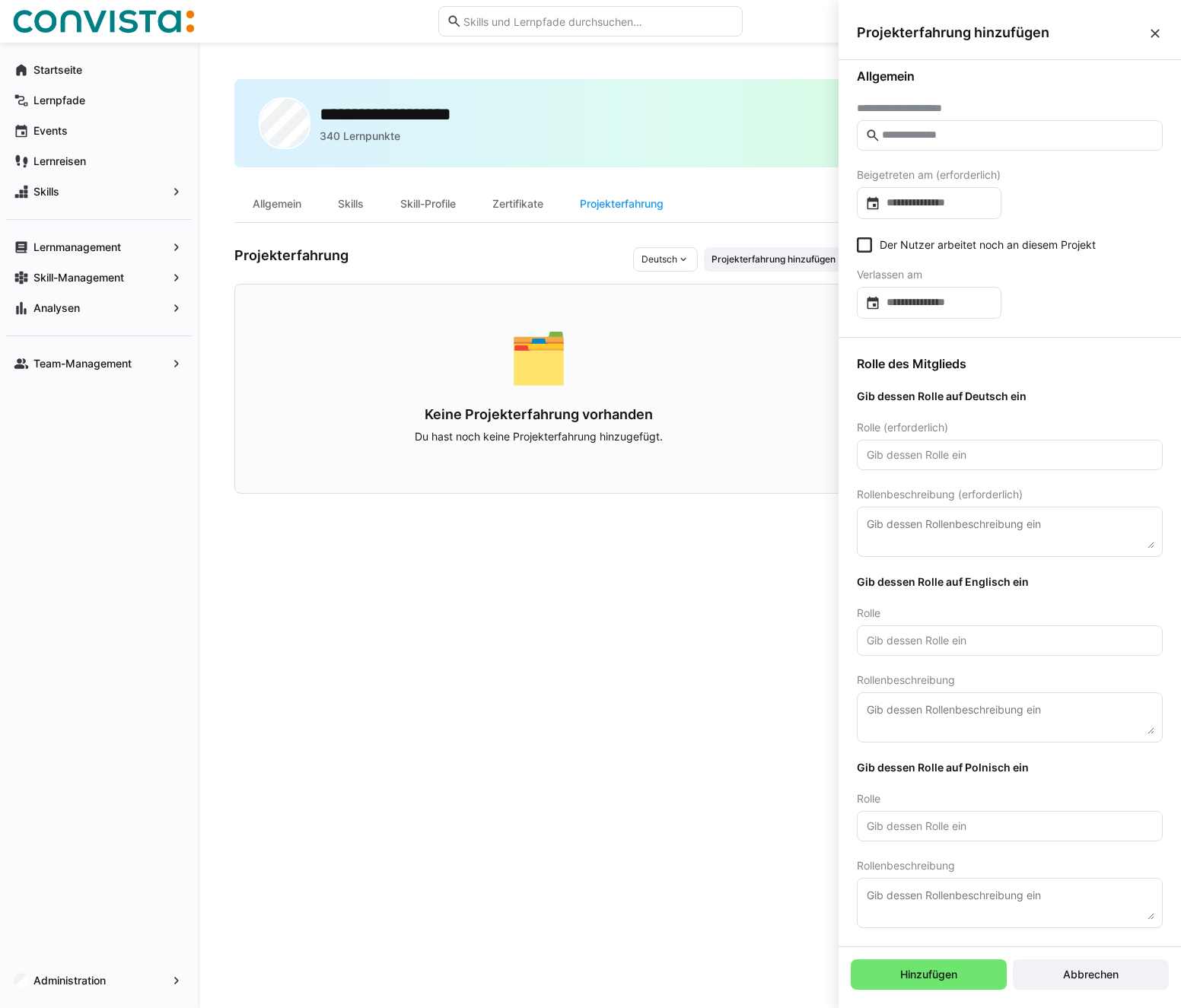
click at [936, 373] on div "Rolle des Mitglieds Gib dessen Rolle auf Deutsch ein Rolle (erforderlich) Rolle…" at bounding box center [1010, 642] width 343 height 609
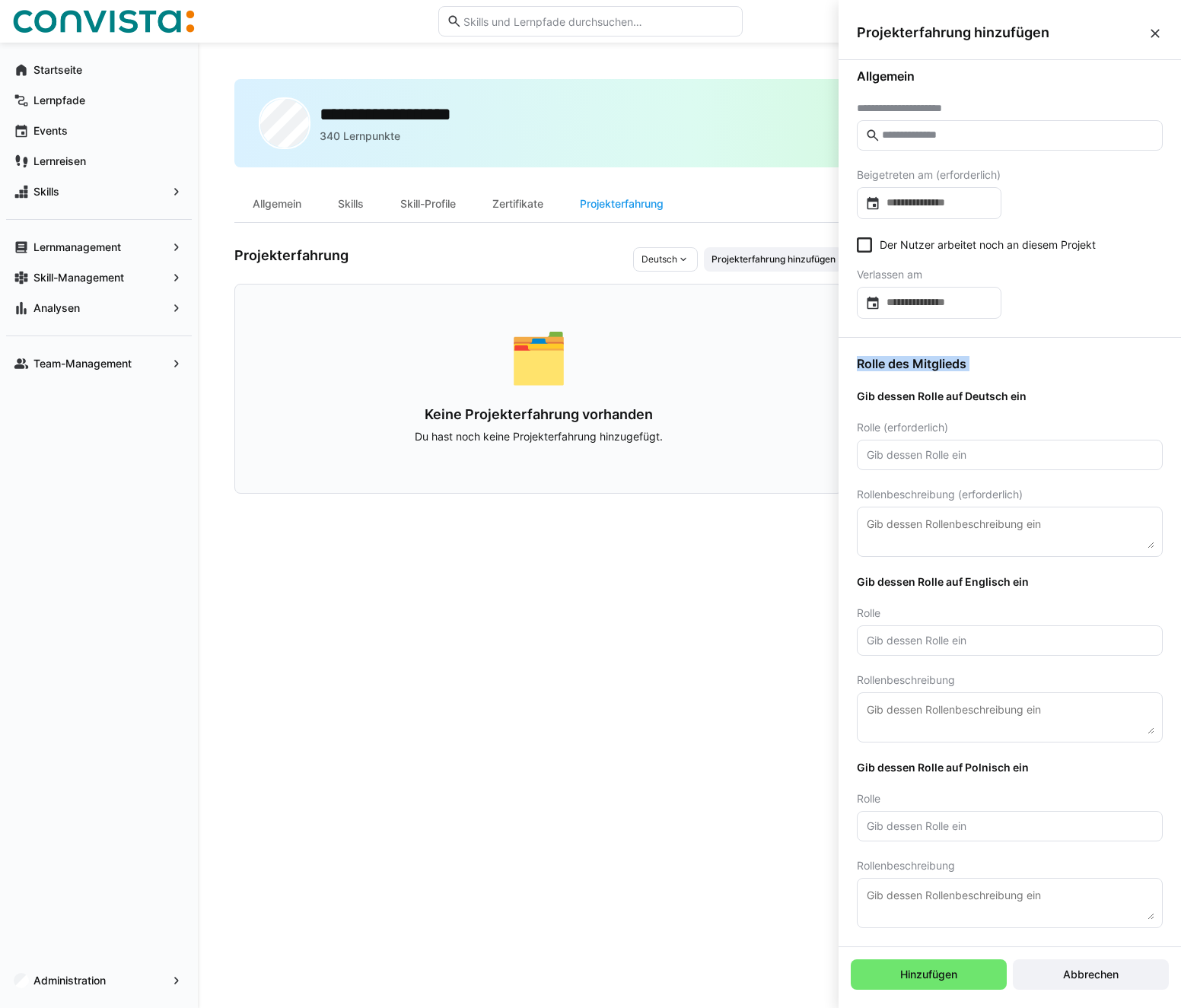
click at [936, 373] on div "Rolle des Mitglieds Gib dessen Rolle auf Deutsch ein Rolle (erforderlich) Rolle…" at bounding box center [1010, 642] width 343 height 609
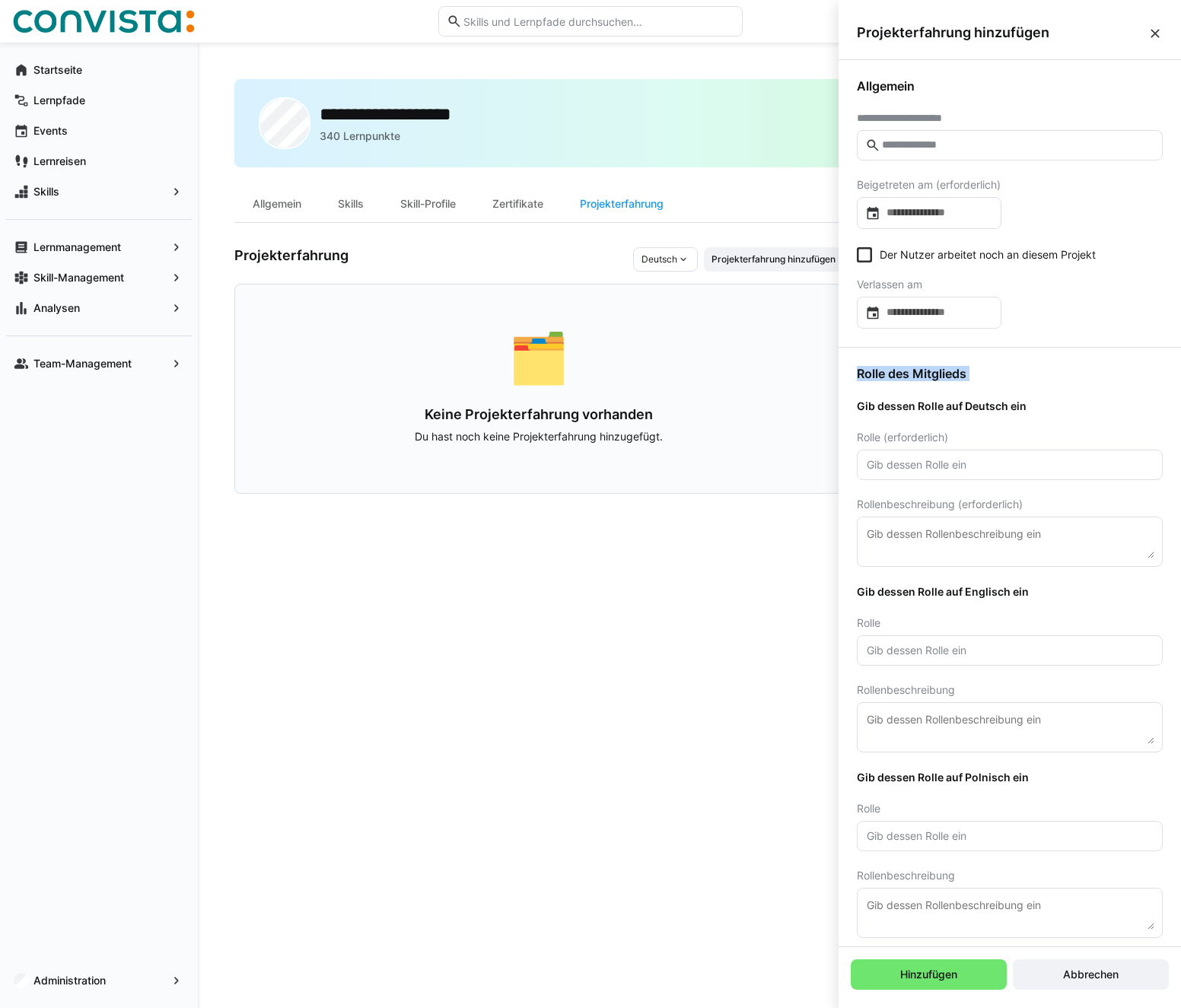
click at [986, 386] on div "Rolle des Mitglieds Gib dessen Rolle auf Deutsch ein Rolle (erforderlich) Rolle…" at bounding box center [1010, 652] width 343 height 609
click at [971, 363] on div "Rolle des Mitglieds Gib dessen Rolle auf Deutsch ein Rolle (erforderlich) Rolle…" at bounding box center [1010, 652] width 343 height 609
click at [963, 376] on span "Rolle des Mitglieds" at bounding box center [1009, 373] width 306 height 15
click at [945, 156] on eds-input at bounding box center [1009, 145] width 306 height 31
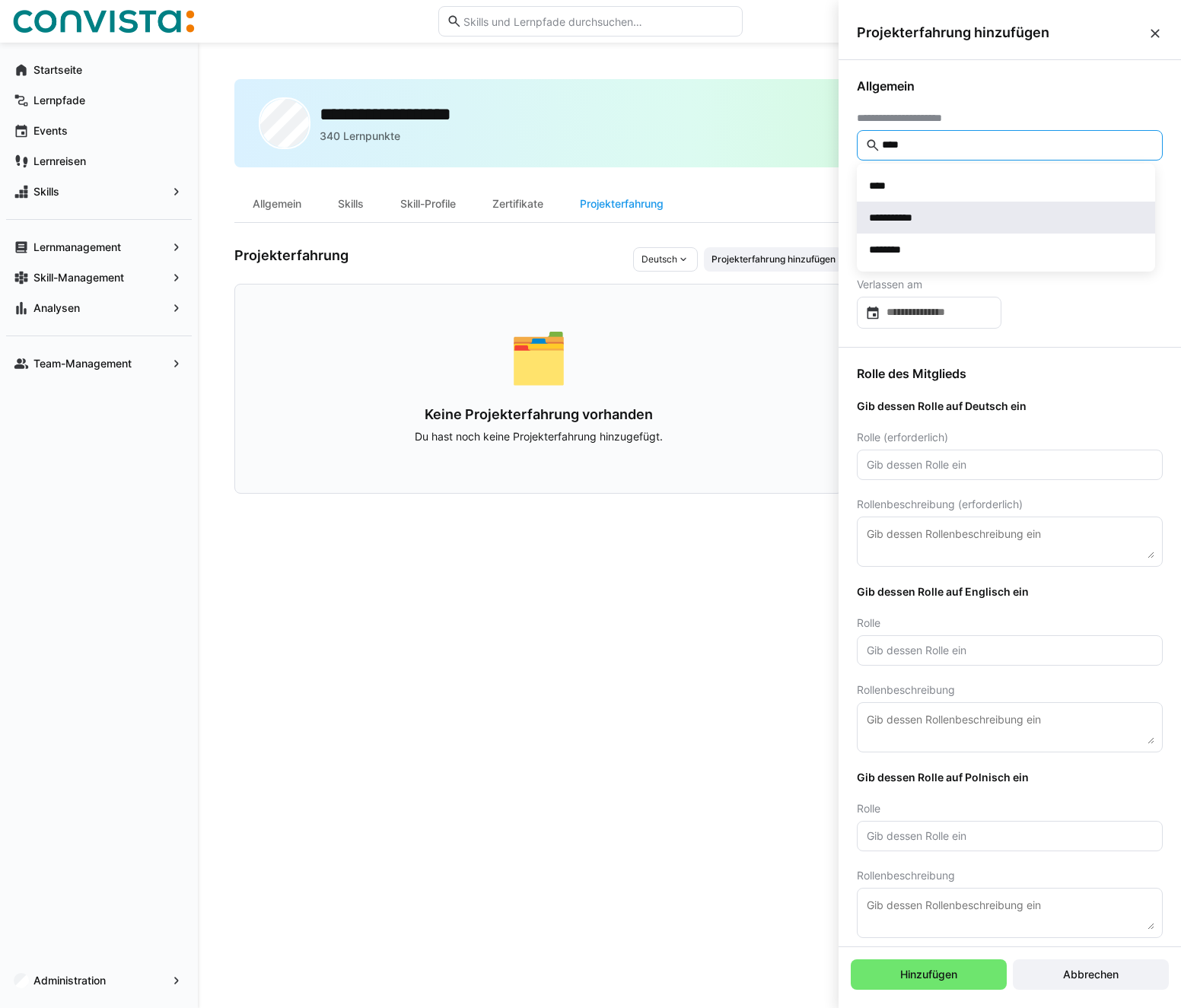
type input "****"
click at [929, 218] on div "**********" at bounding box center [1006, 217] width 274 height 15
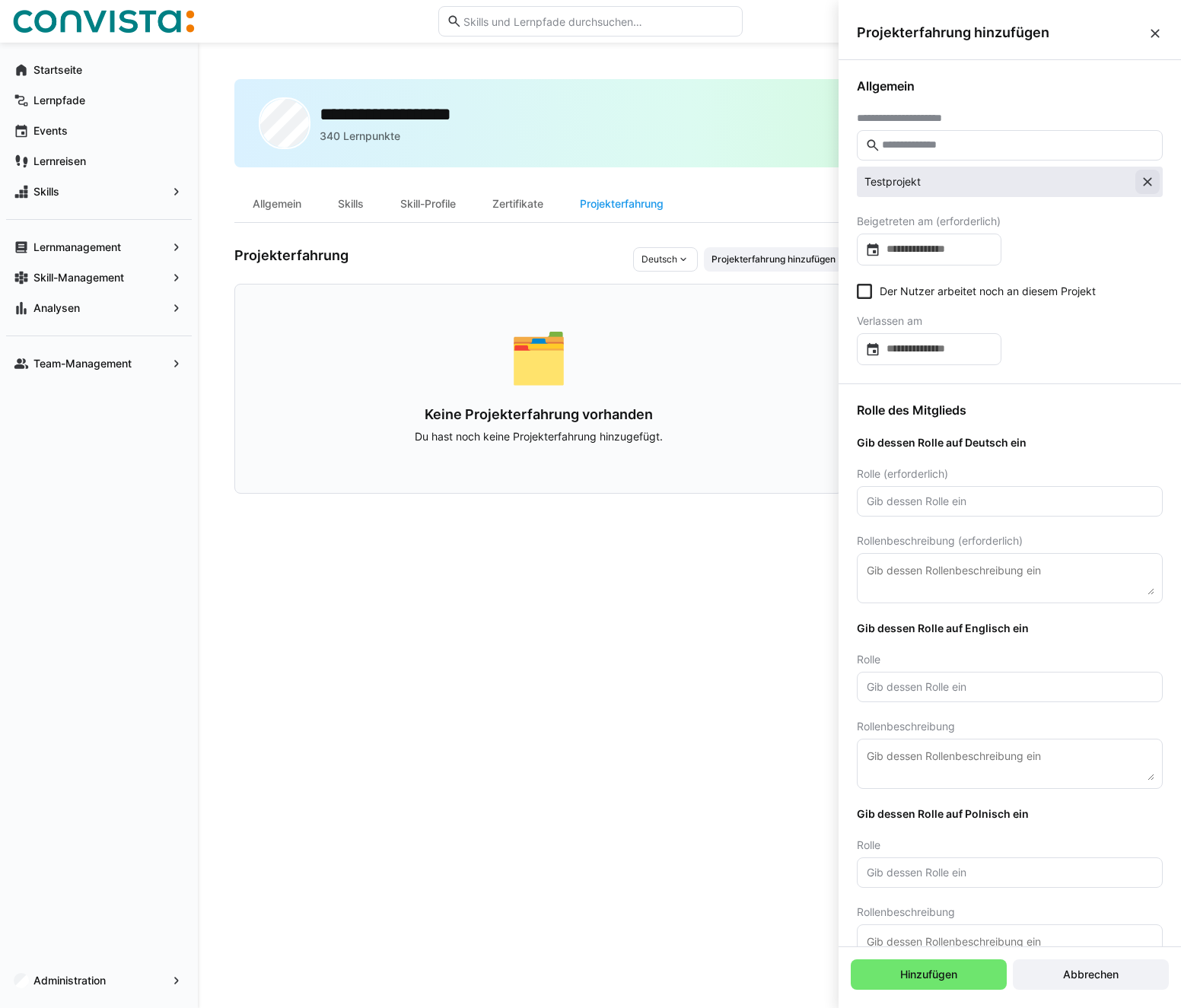
click at [1139, 187] on eds-icon at bounding box center [1146, 181] width 15 height 15
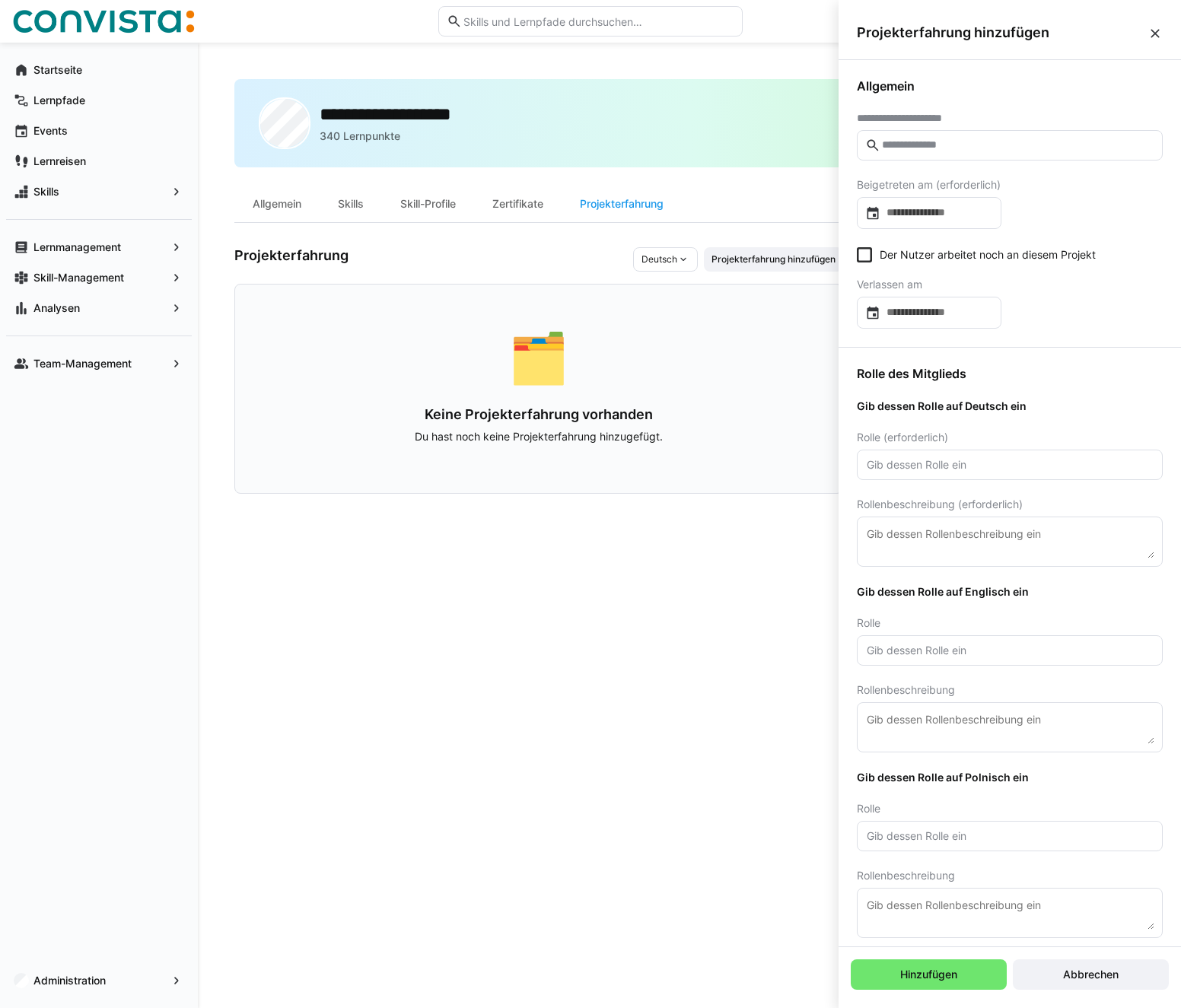
click at [679, 259] on eds-icon at bounding box center [683, 259] width 12 height 12
click at [652, 311] on div "Englisch" at bounding box center [667, 319] width 69 height 25
click at [1155, 27] on eds-icon at bounding box center [1154, 33] width 15 height 15
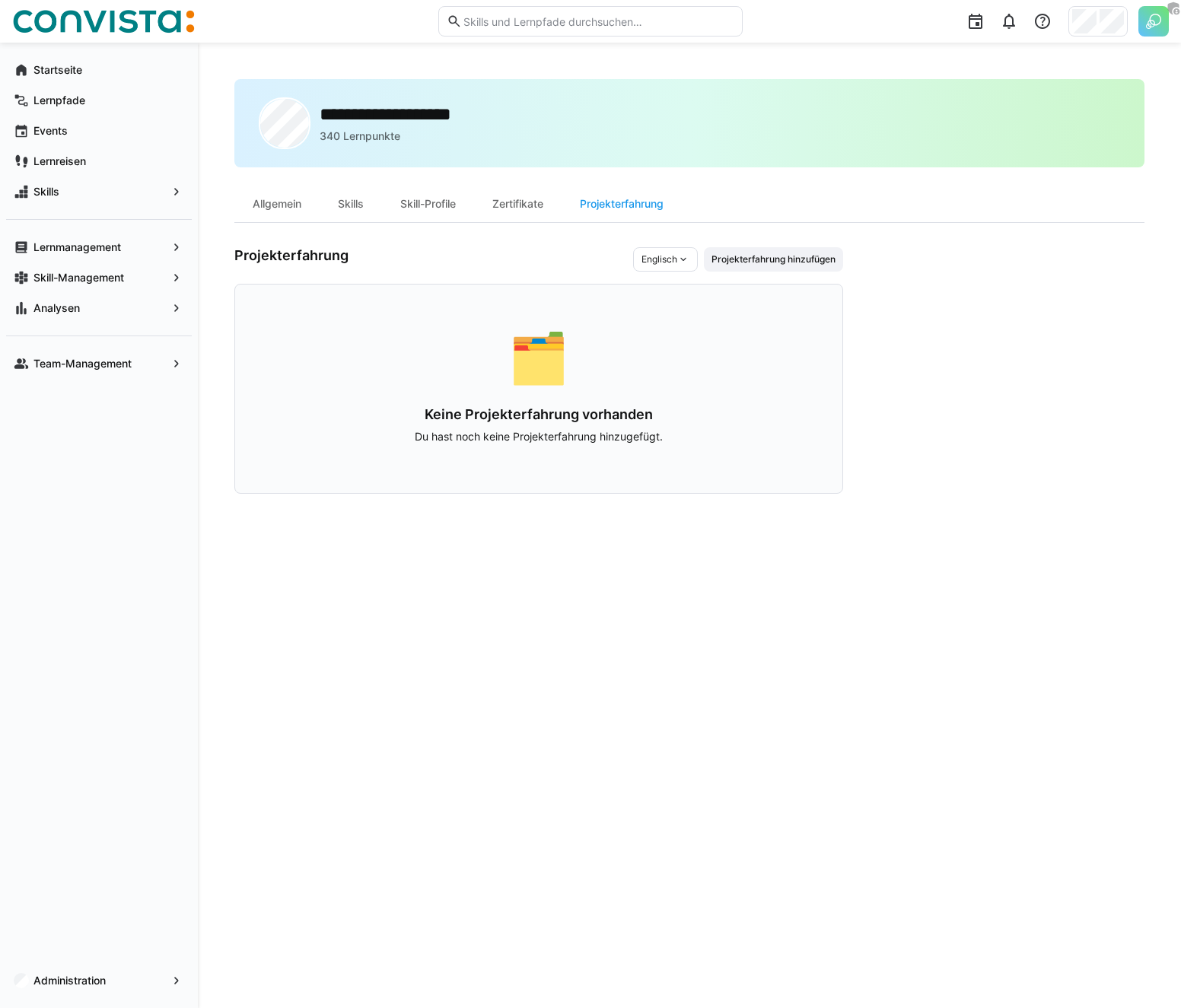
click at [787, 115] on div "**********" at bounding box center [689, 123] width 910 height 88
click at [591, 130] on div "**********" at bounding box center [689, 123] width 910 height 88
click at [542, 89] on div "**********" at bounding box center [689, 123] width 910 height 88
click at [1168, 33] on img at bounding box center [1153, 21] width 31 height 31
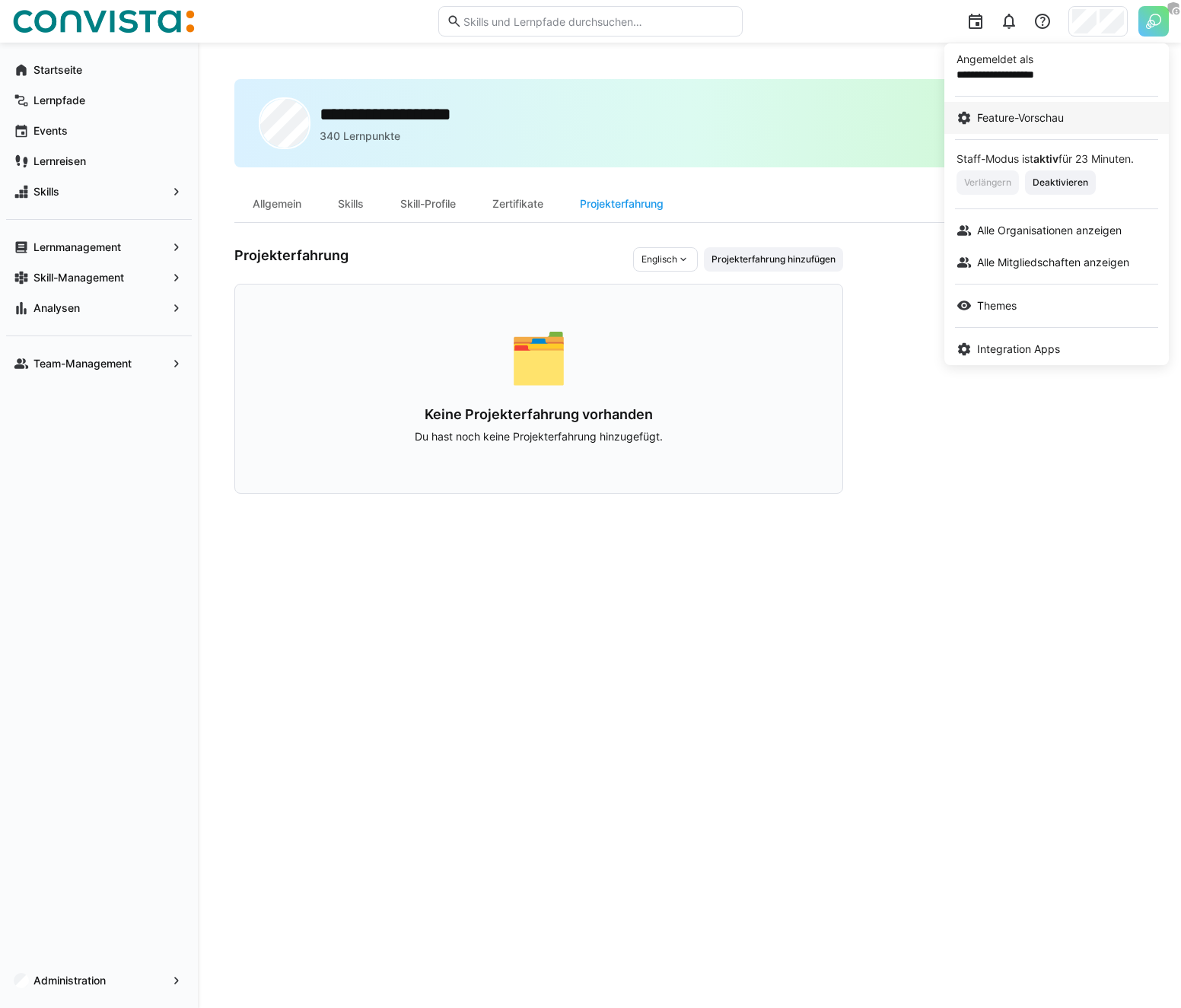
click at [1021, 117] on span "Feature-Vorschau" at bounding box center [1021, 117] width 87 height 15
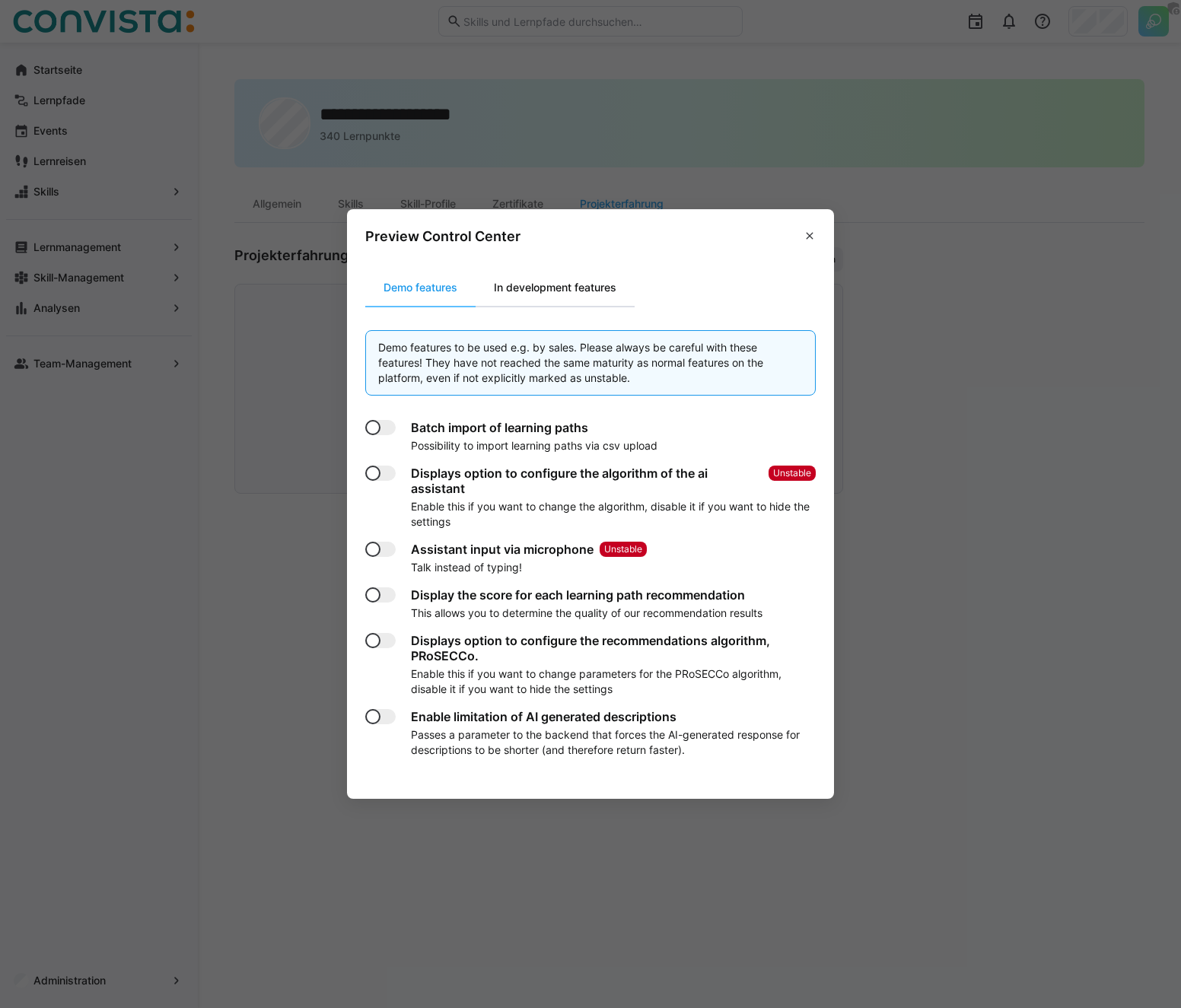
click at [569, 281] on div "In development features" at bounding box center [554, 287] width 159 height 37
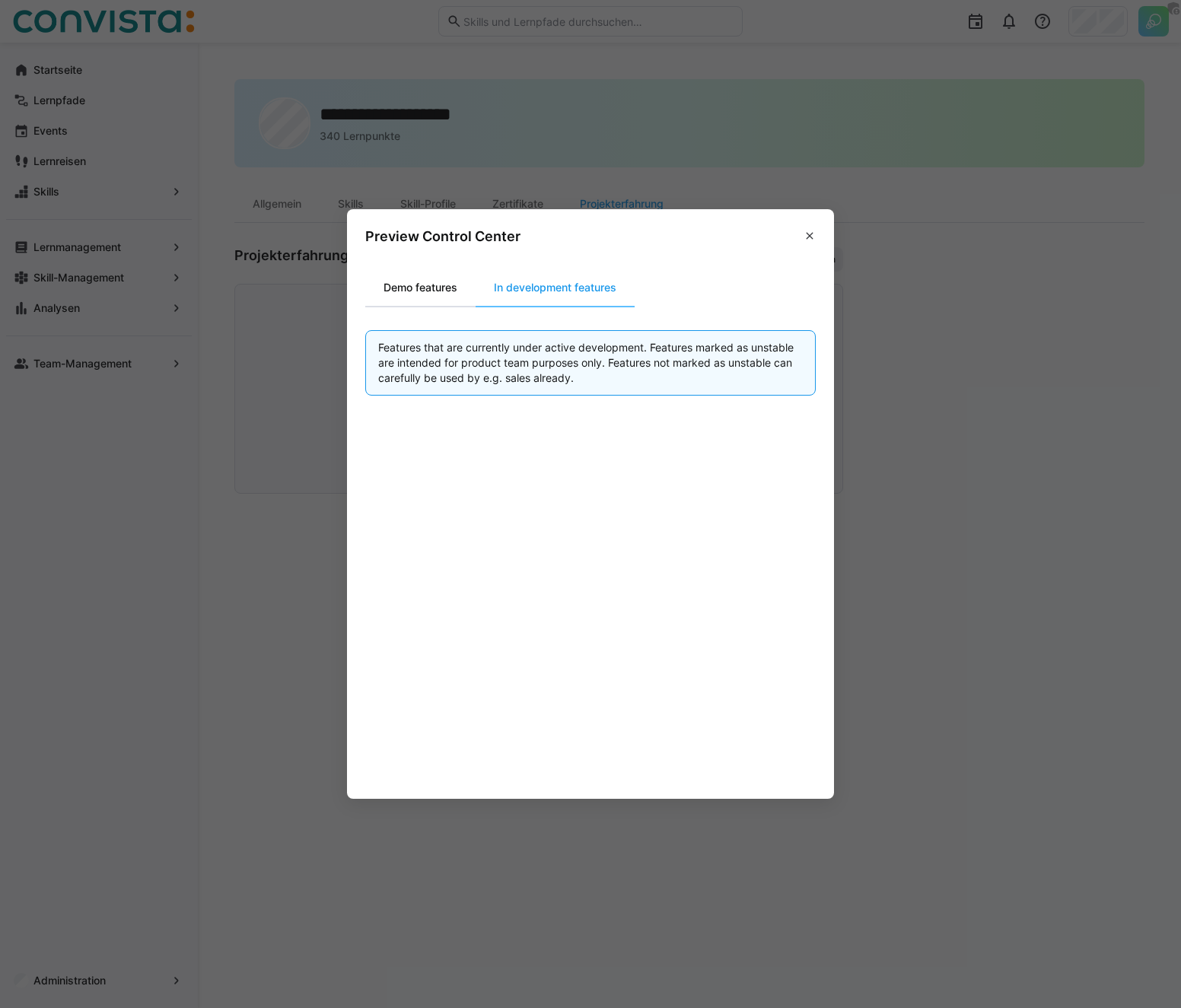
click at [449, 295] on div "Demo features" at bounding box center [420, 287] width 110 height 37
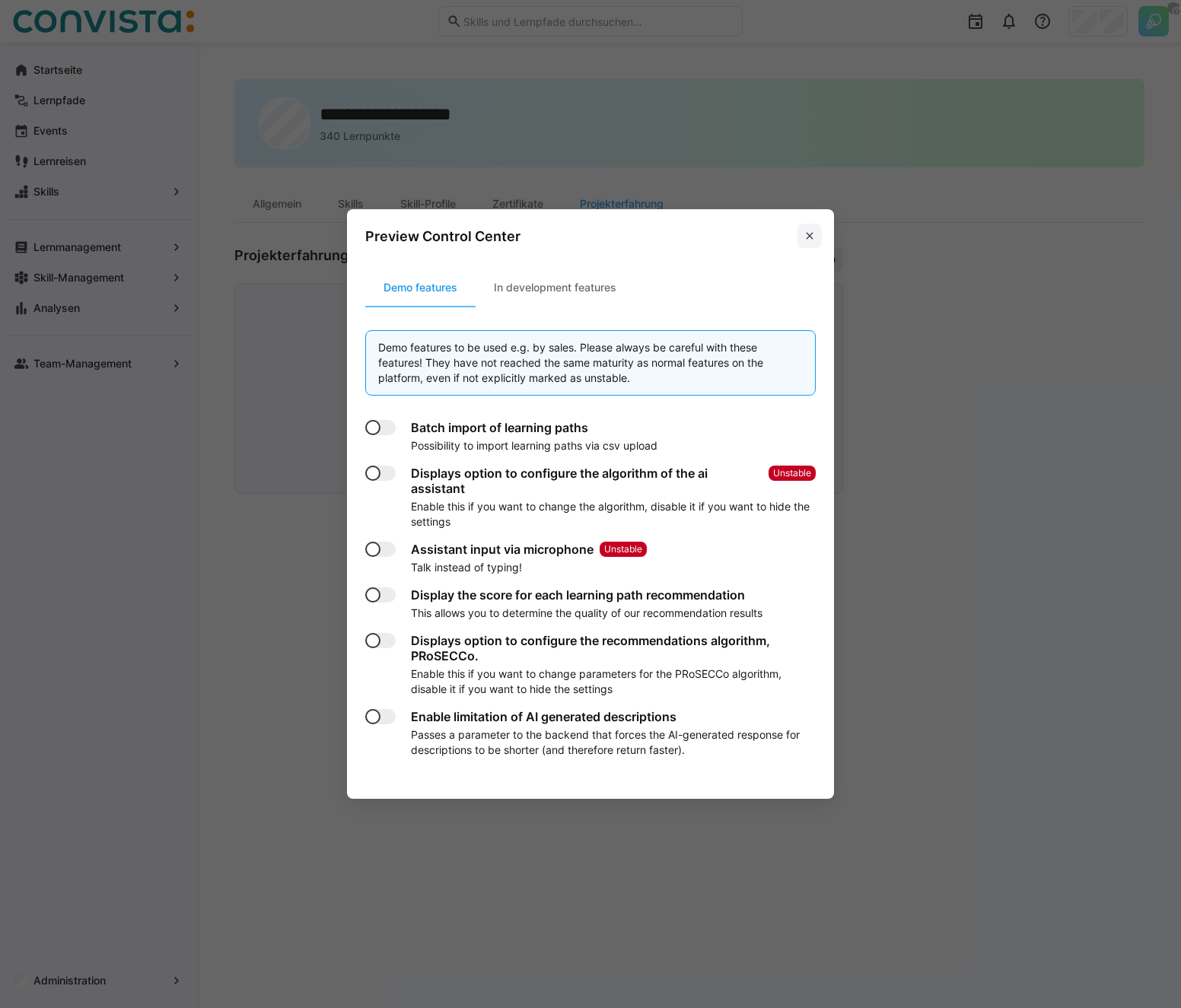
click at [804, 232] on eds-icon at bounding box center [810, 236] width 12 height 12
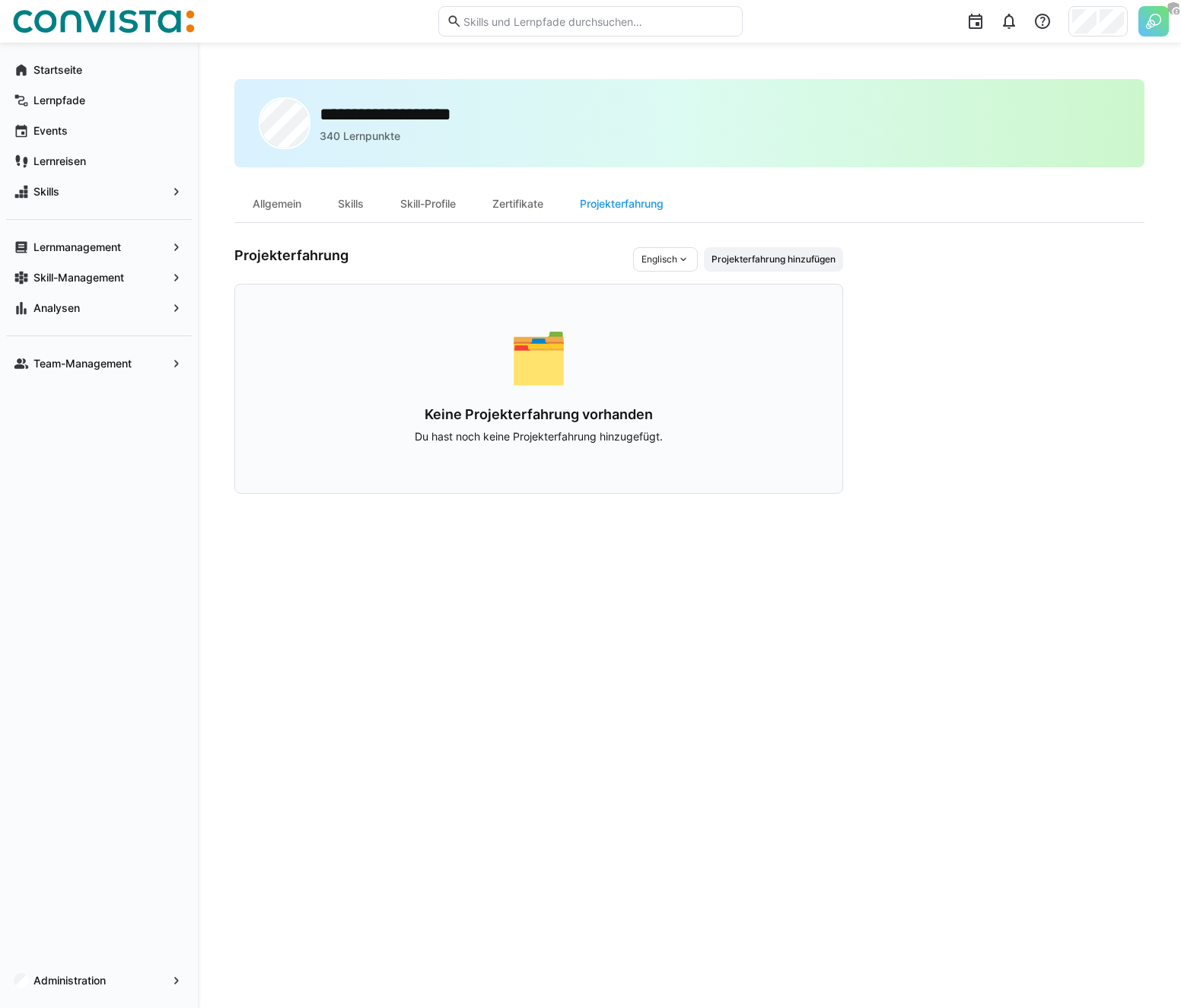
click at [727, 142] on div "**********" at bounding box center [689, 123] width 910 height 88
click at [261, 244] on div "**********" at bounding box center [689, 525] width 910 height 892
click at [281, 47] on div "**********" at bounding box center [689, 525] width 983 height 965
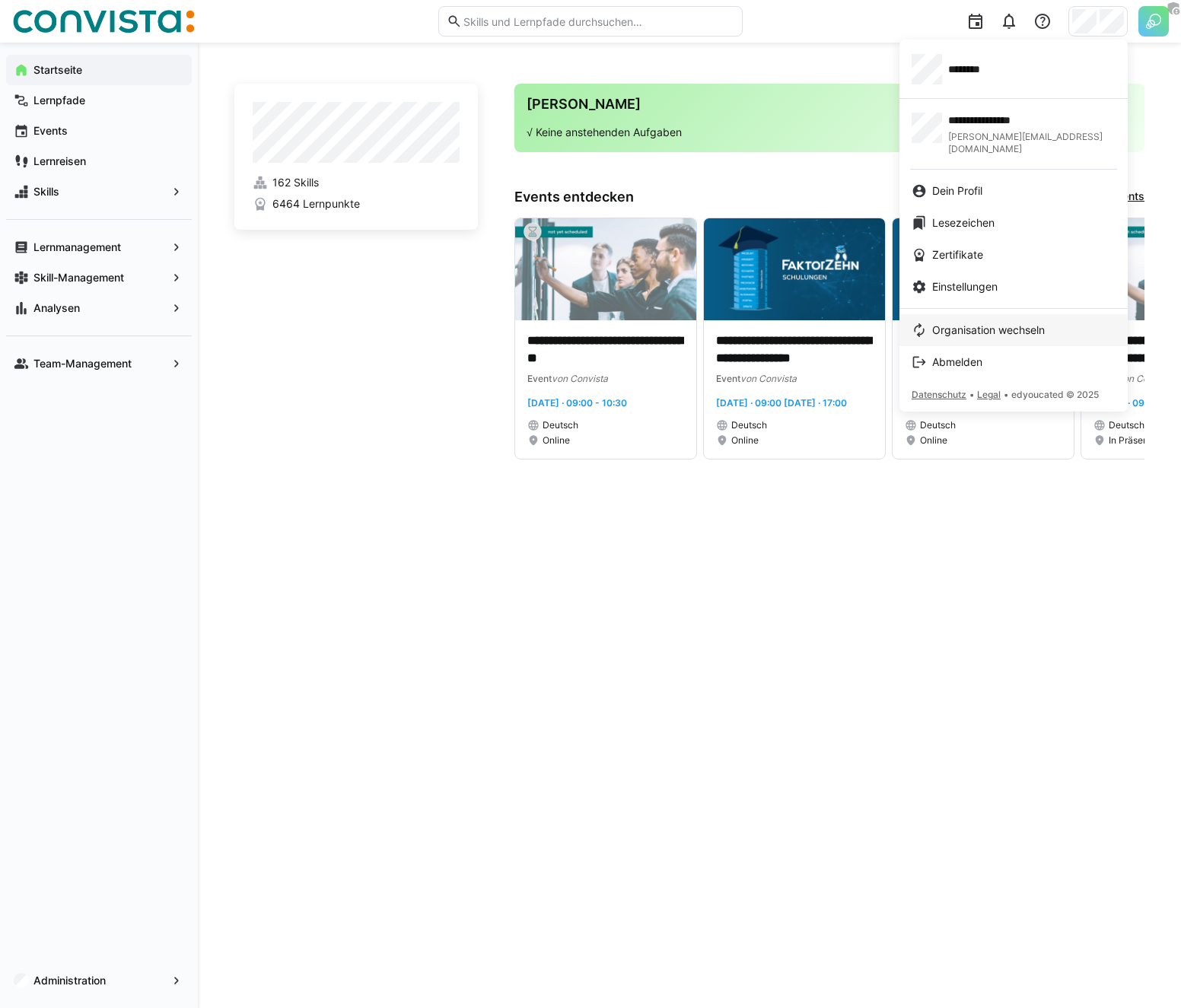
click at [987, 323] on span "Organisation wechseln" at bounding box center [988, 330] width 113 height 15
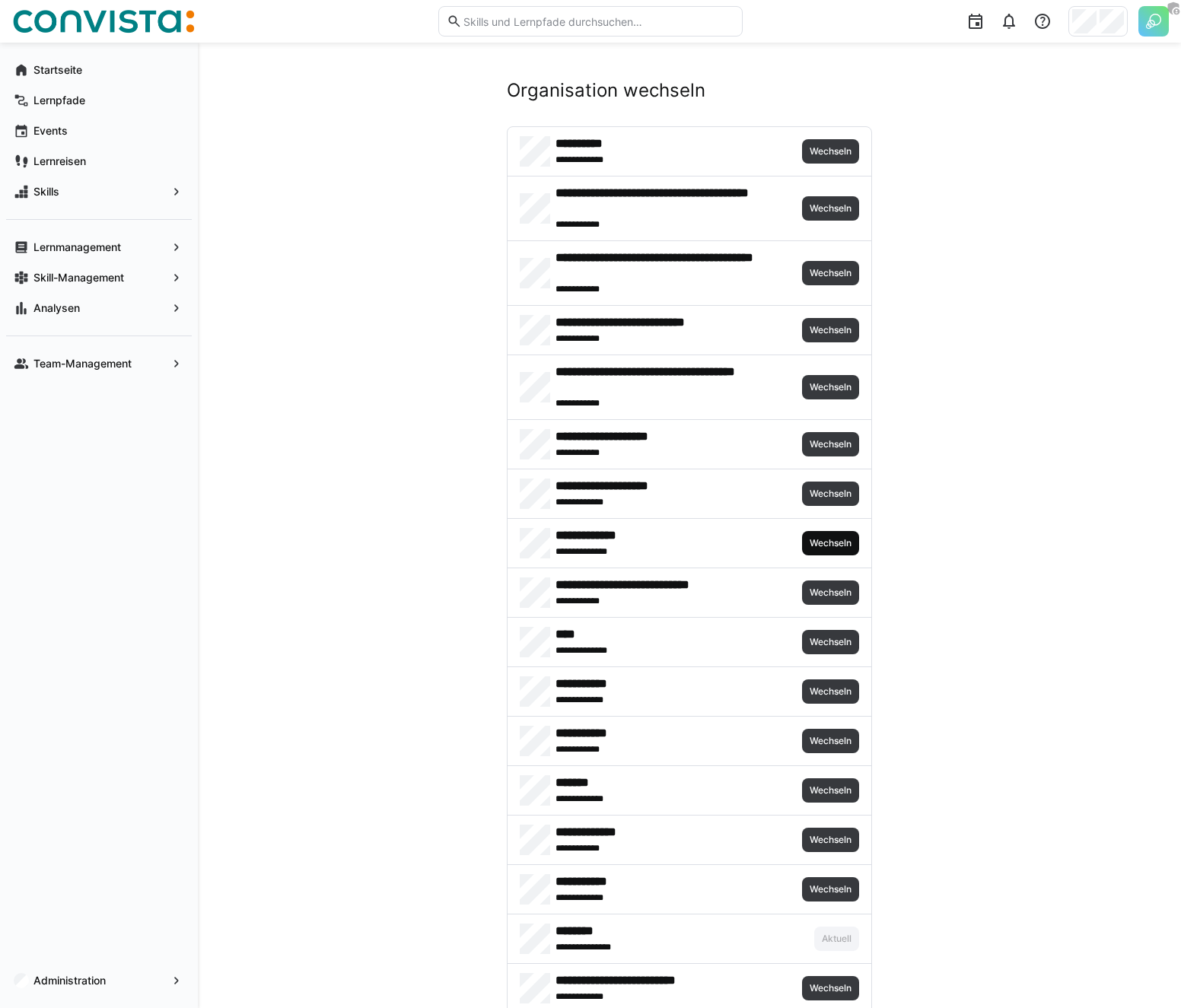
scroll to position [1037, 0]
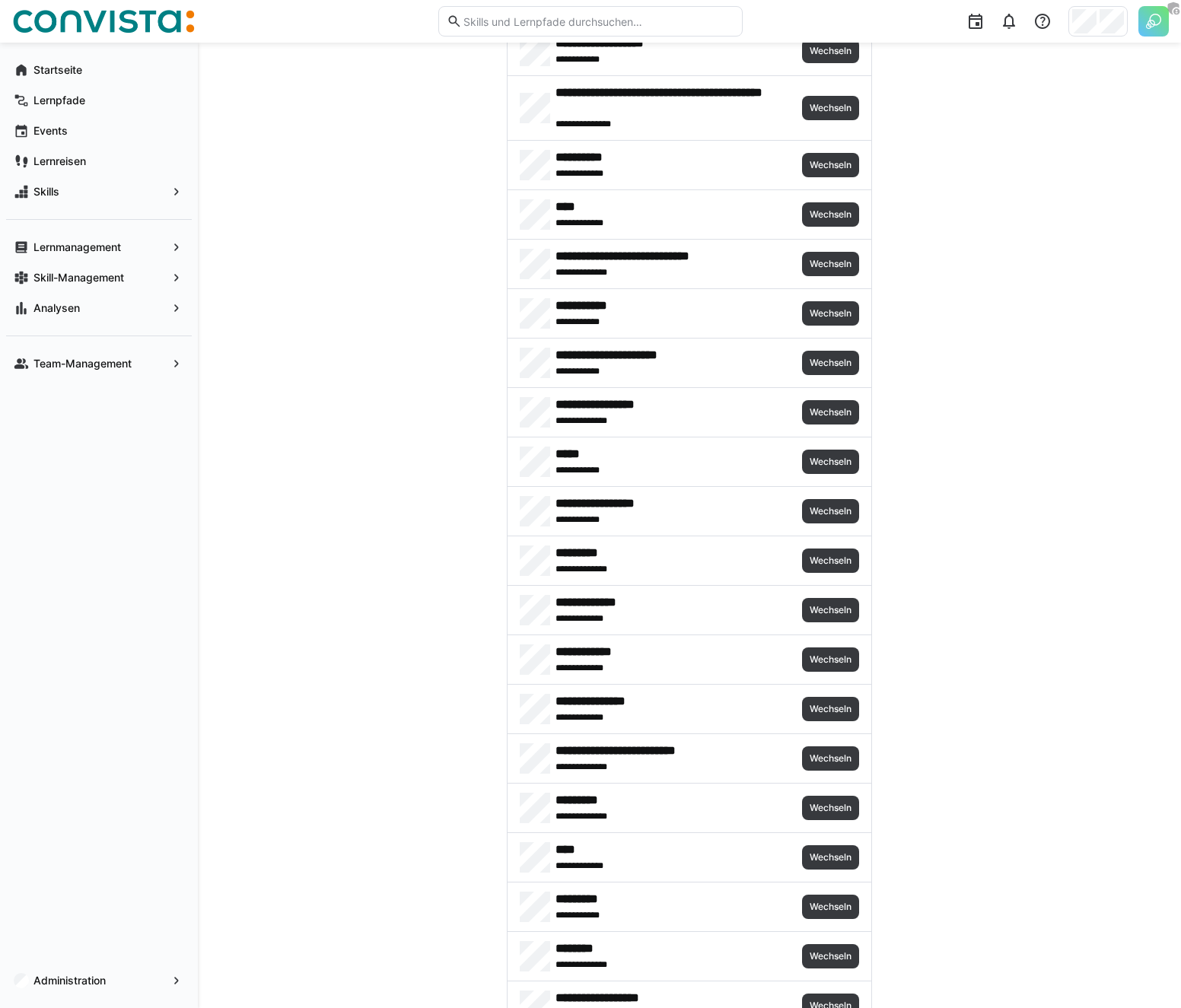
click at [1145, 15] on img at bounding box center [1153, 21] width 31 height 31
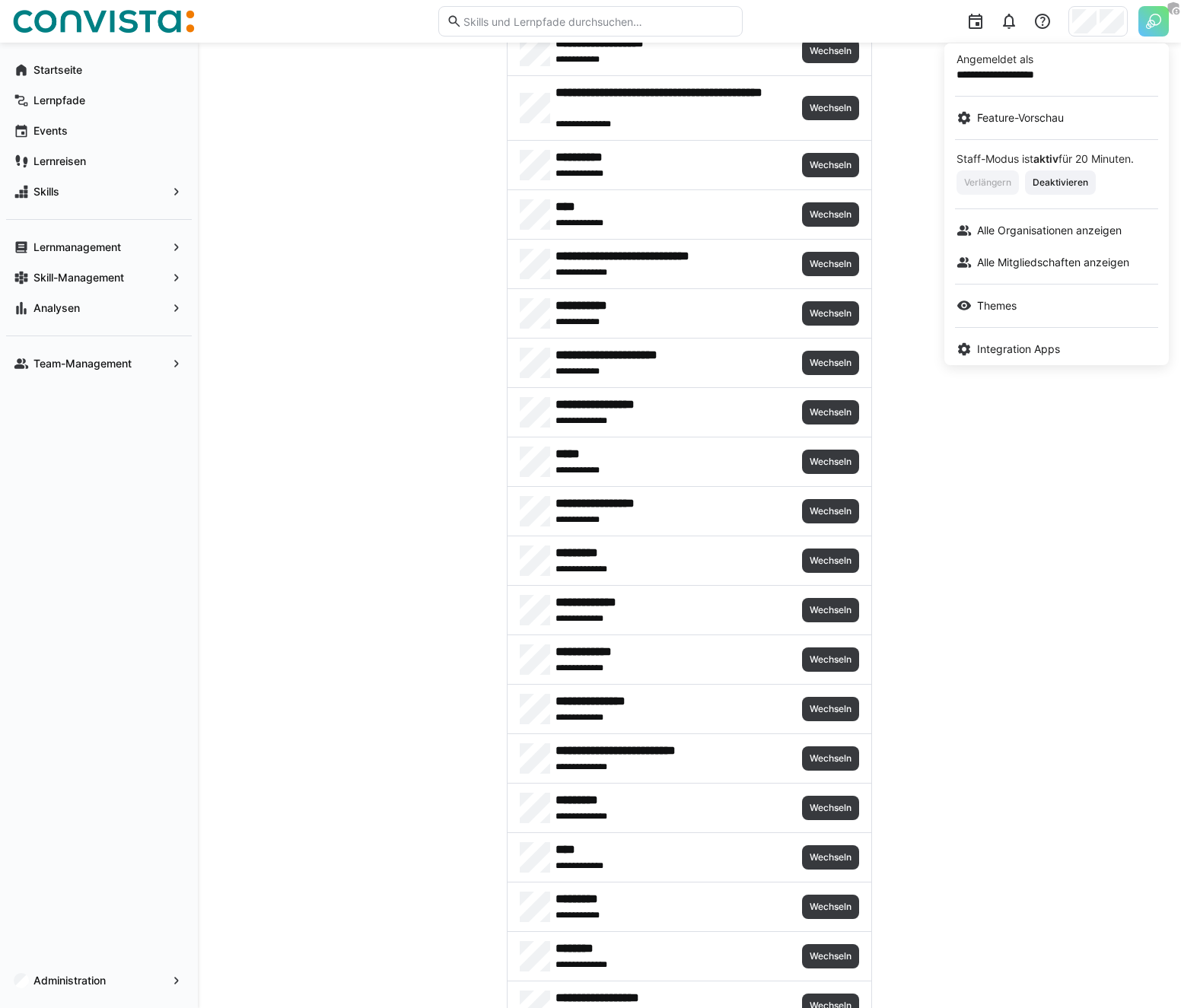
click at [1145, 15] on div at bounding box center [590, 504] width 1181 height 1008
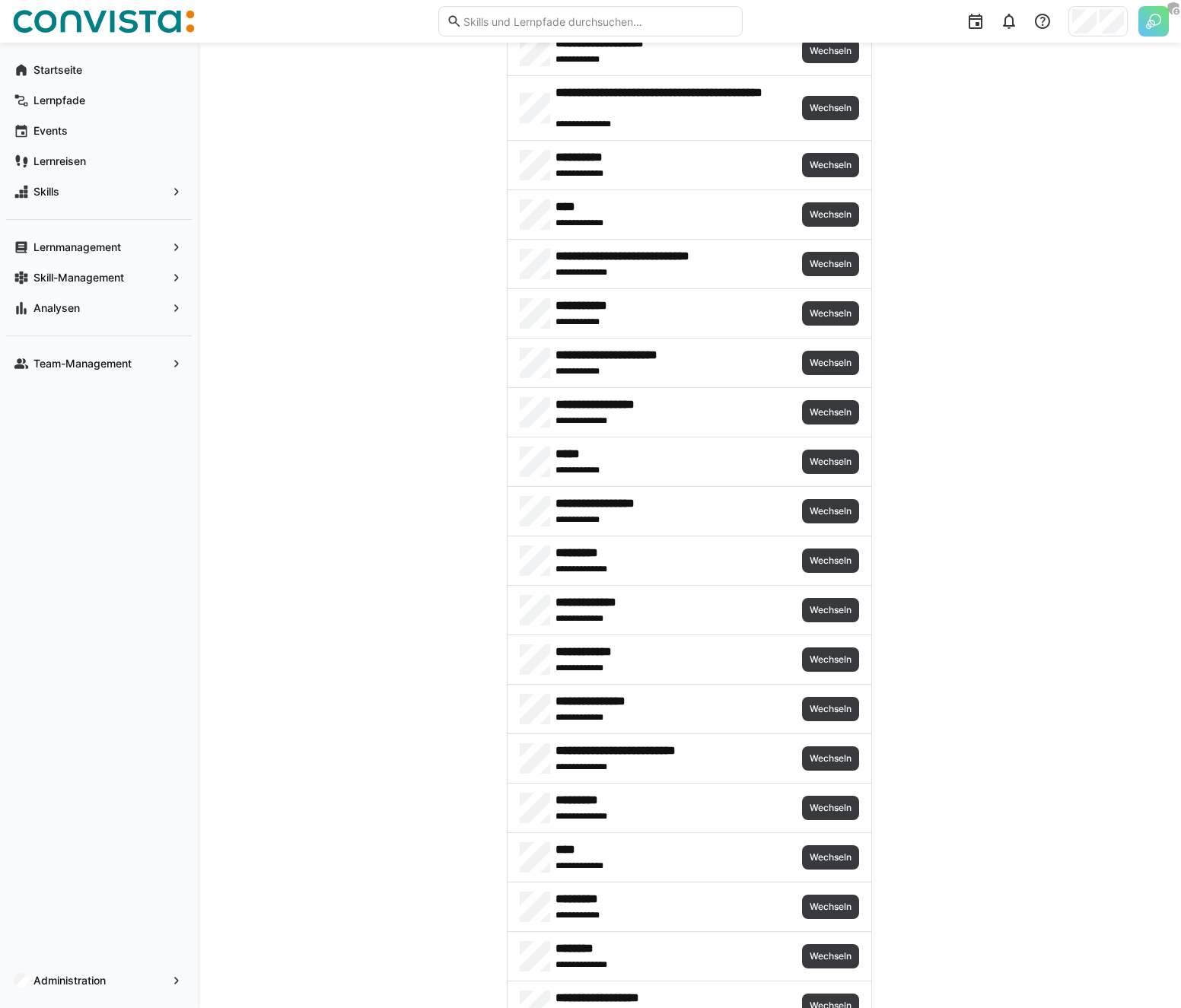
click at [1159, 17] on img at bounding box center [1153, 21] width 31 height 31
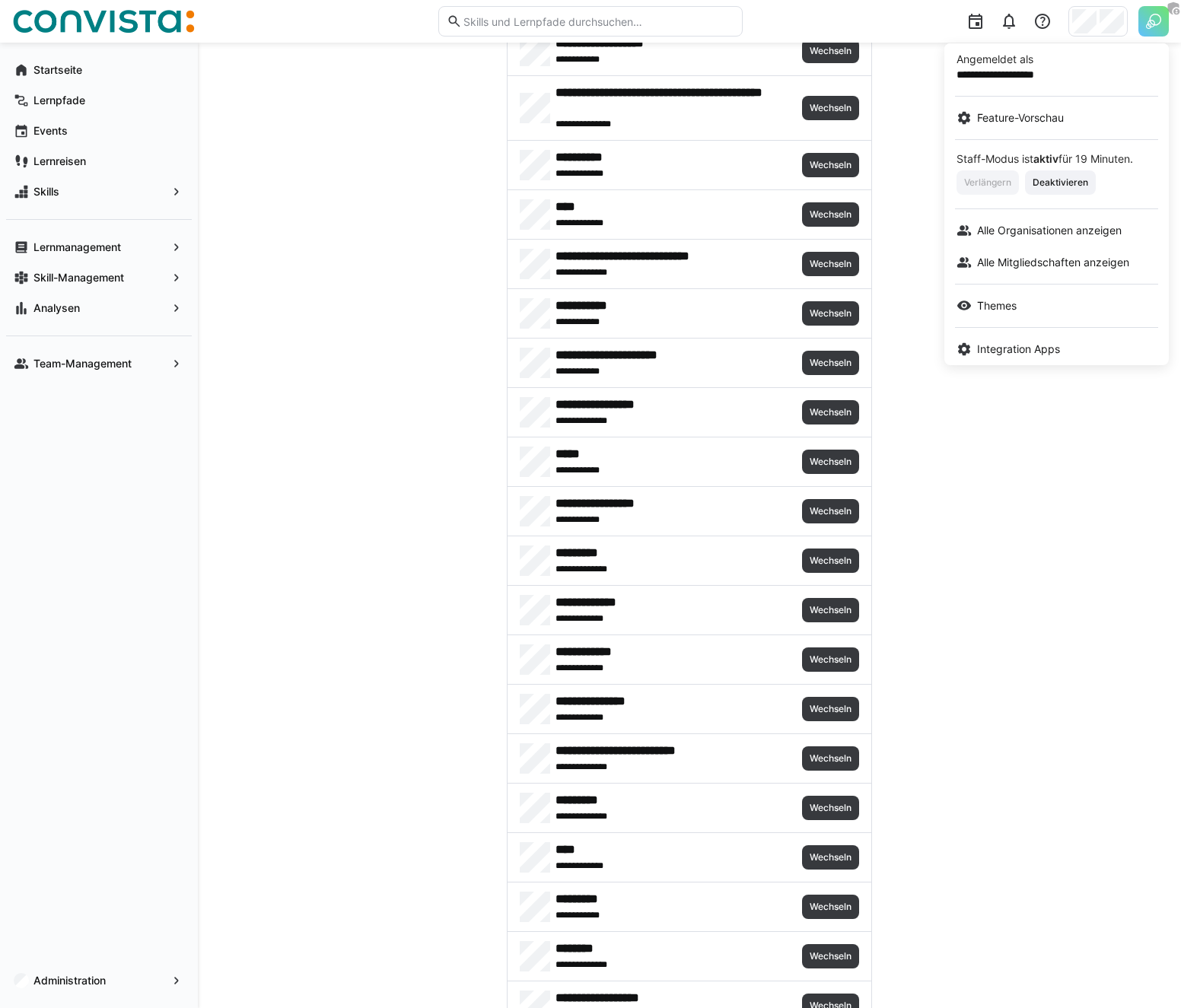
click at [351, 158] on div at bounding box center [590, 504] width 1181 height 1008
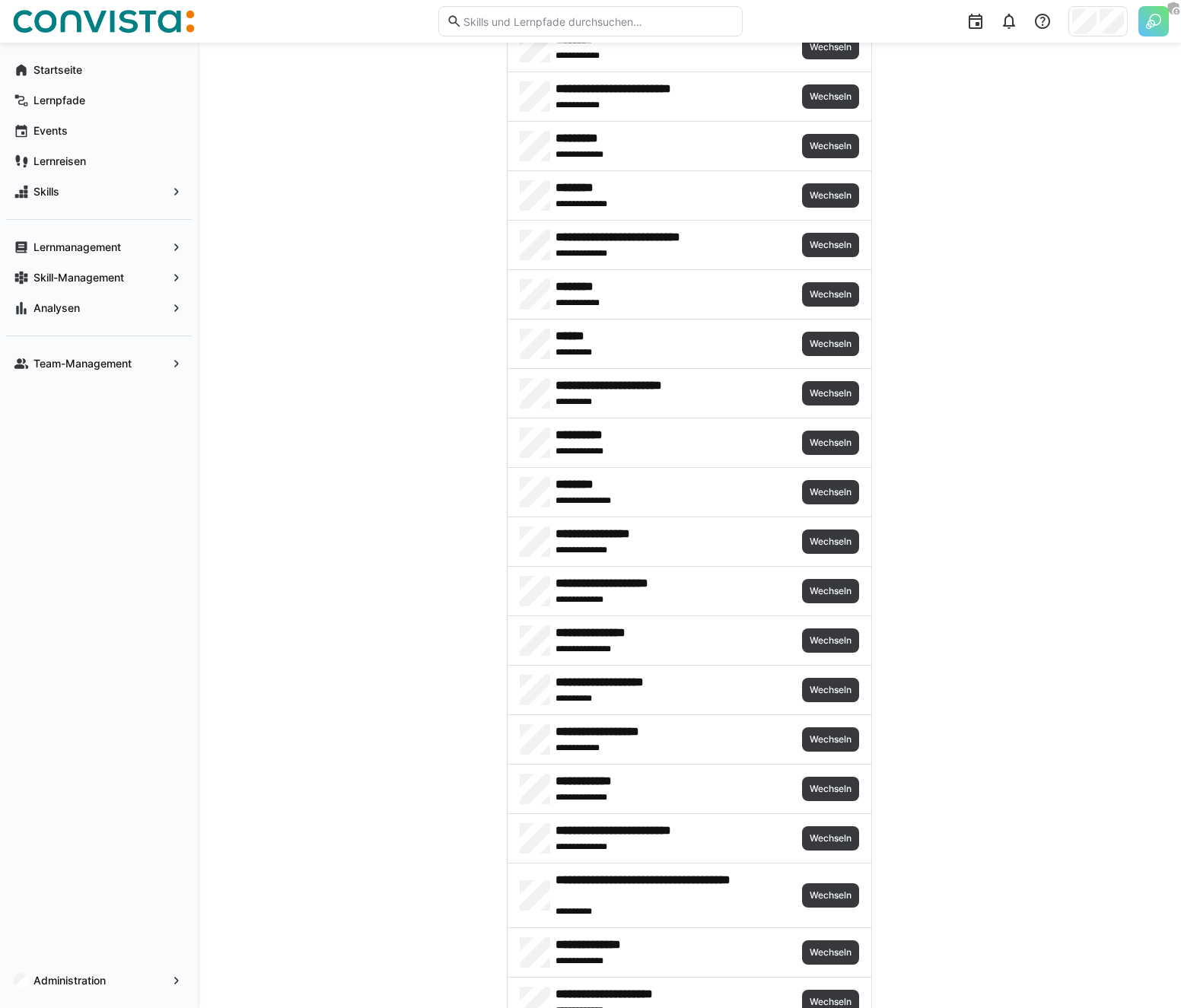
scroll to position [3053, 0]
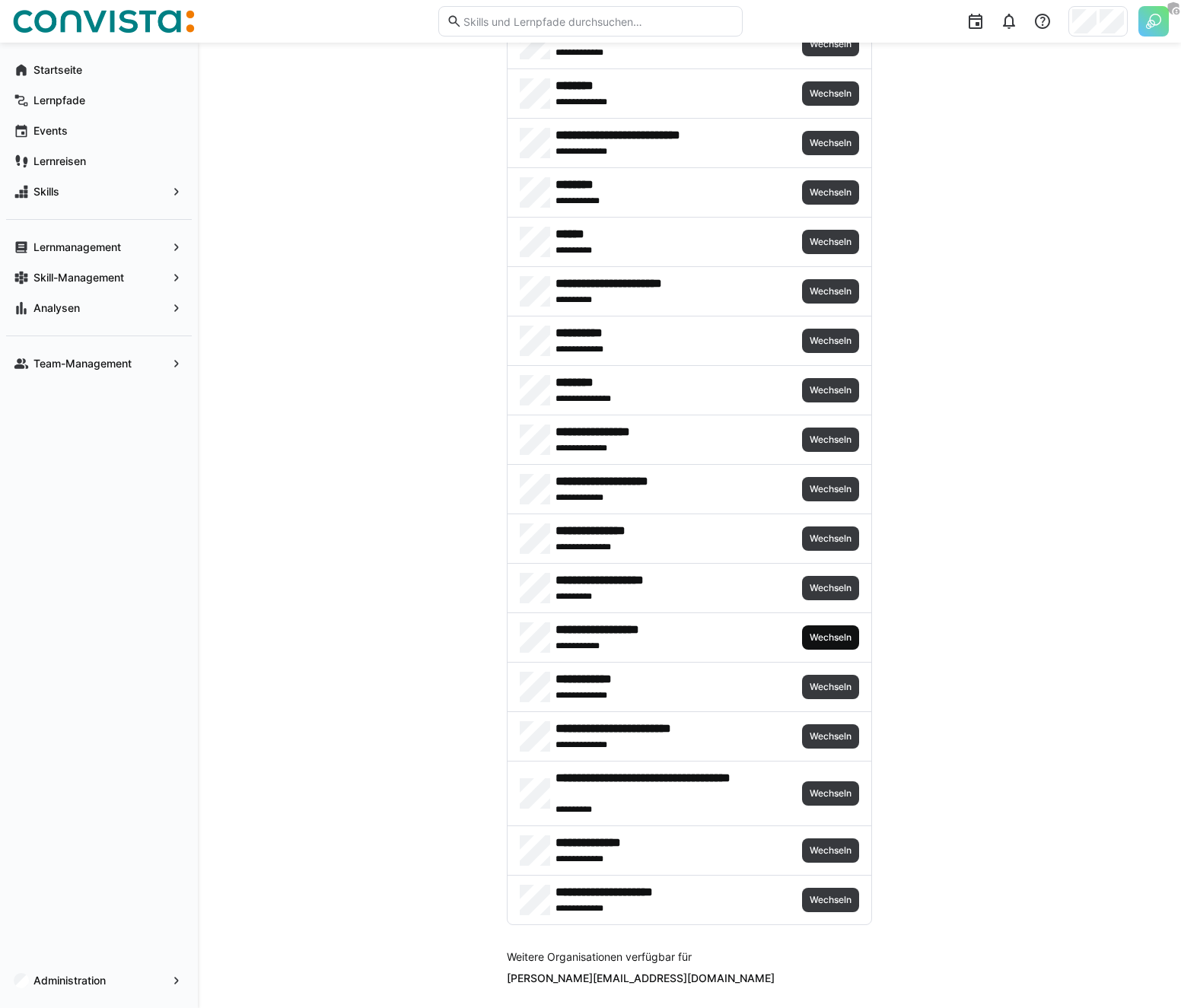
click at [835, 634] on span "Wechseln" at bounding box center [830, 638] width 45 height 12
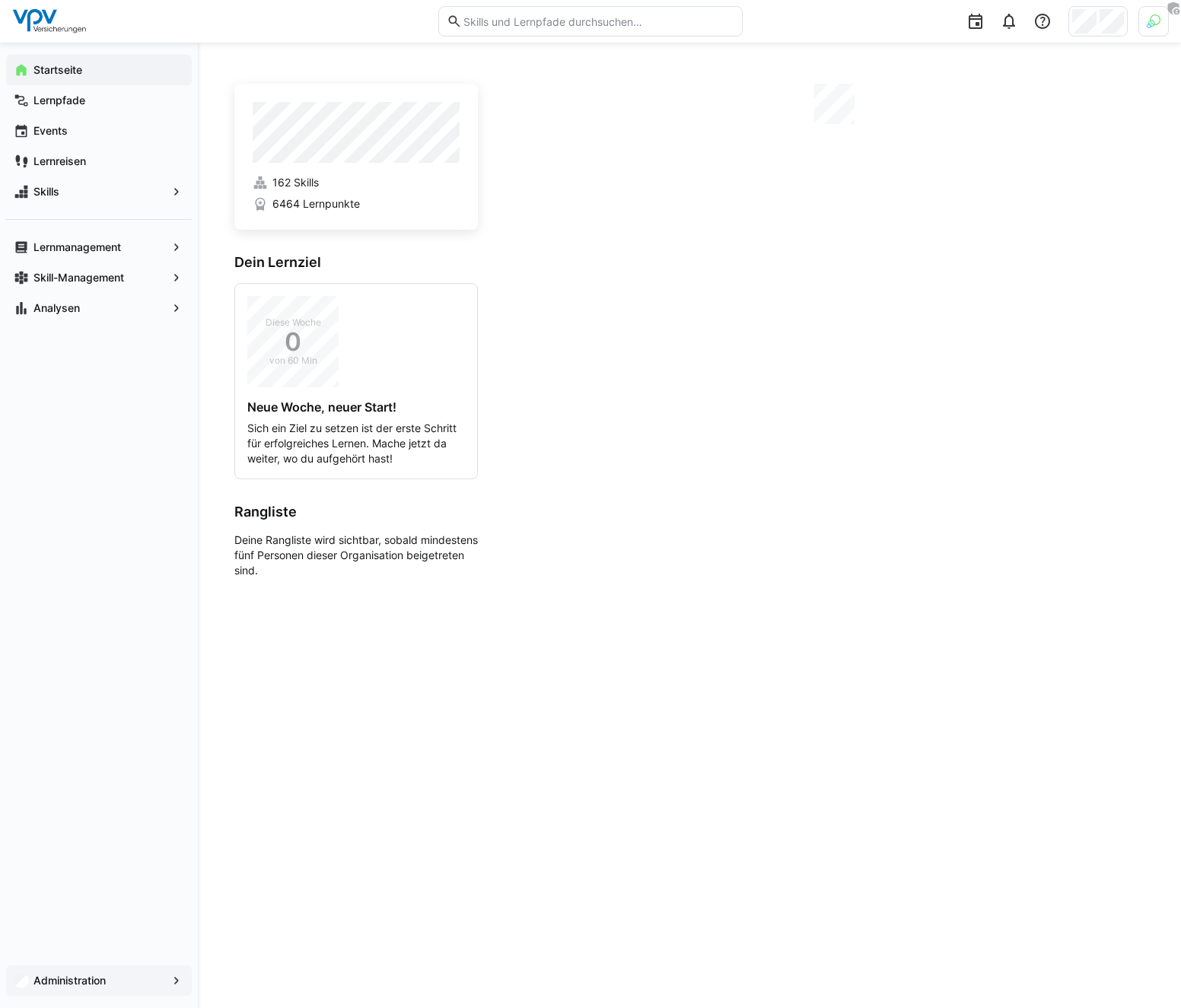
click at [95, 994] on div "Administration" at bounding box center [99, 980] width 186 height 31
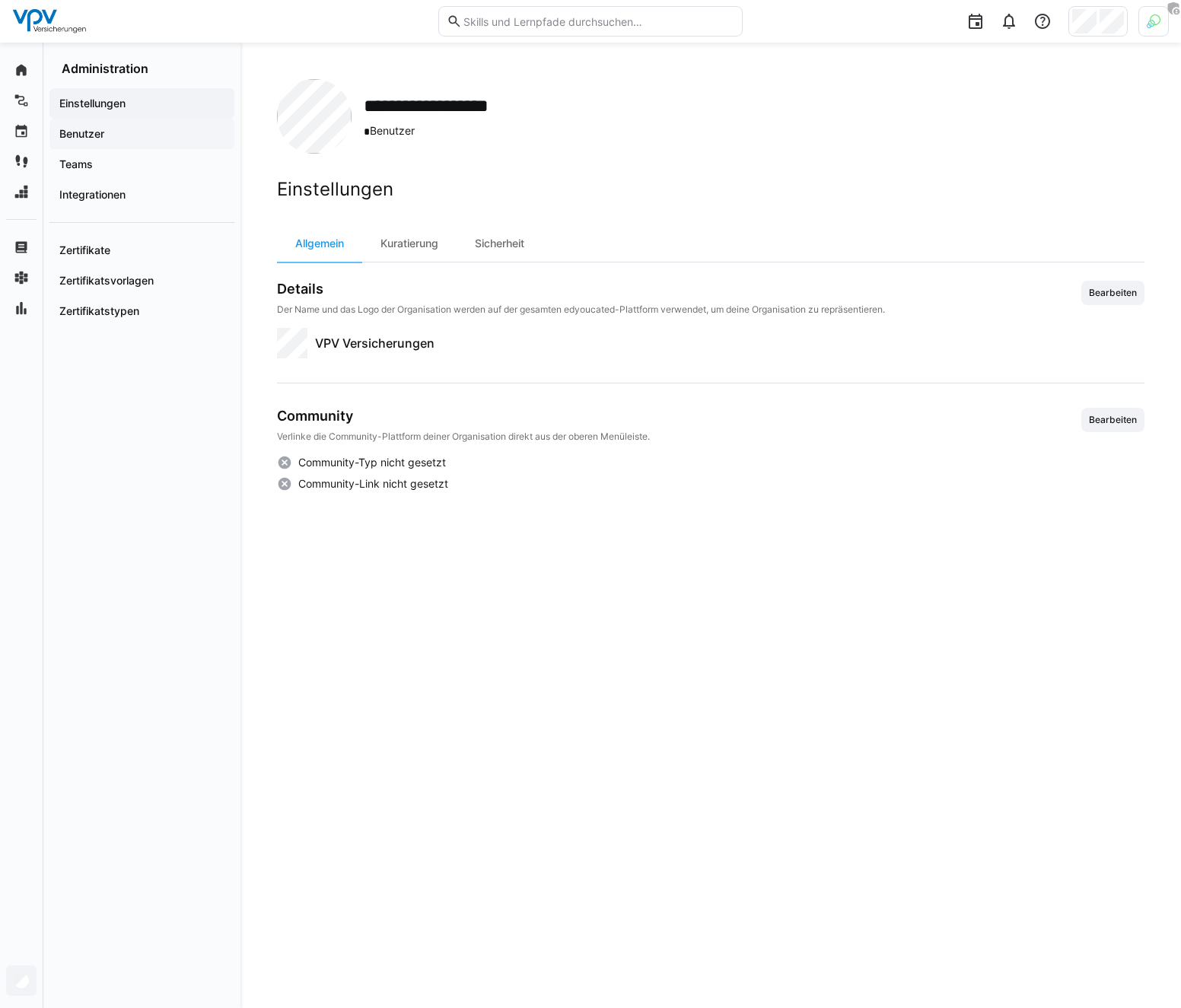
click at [0, 0] on app-navigation-label "Benutzer" at bounding box center [0, 0] width 0 height 0
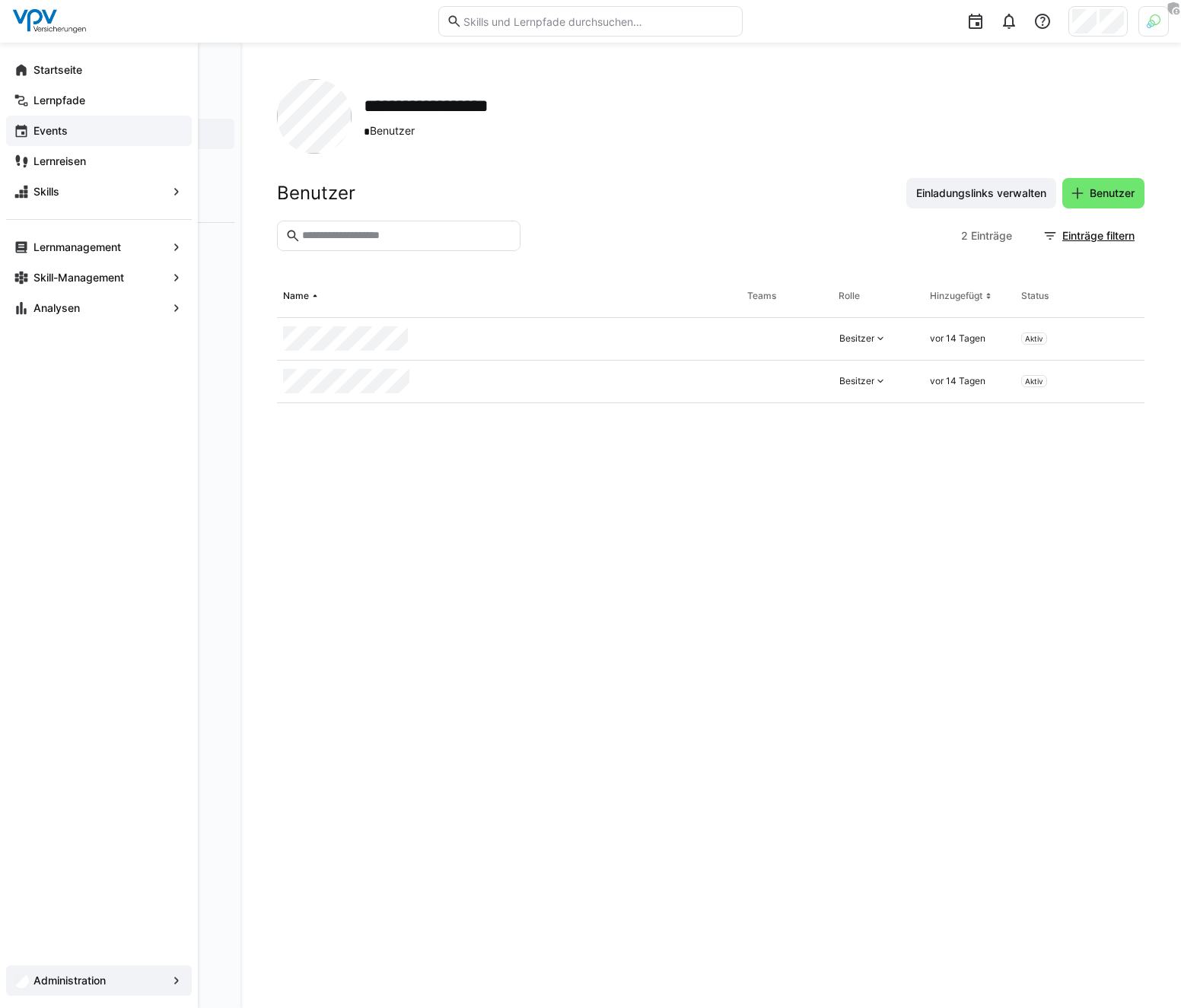
click at [0, 0] on app-navigation-label "Events" at bounding box center [0, 0] width 0 height 0
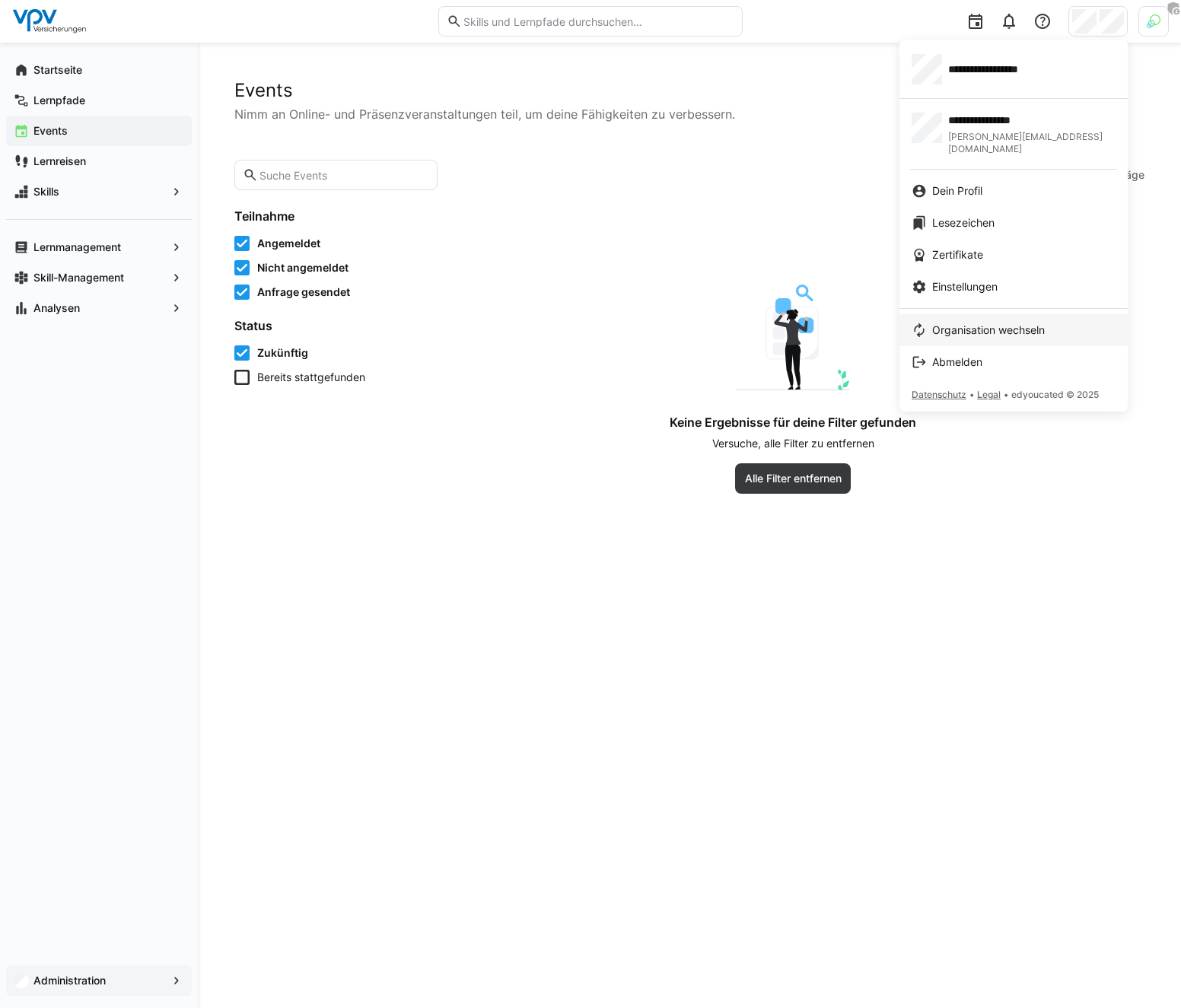
click at [988, 314] on link "Organisation wechseln" at bounding box center [1013, 330] width 229 height 32
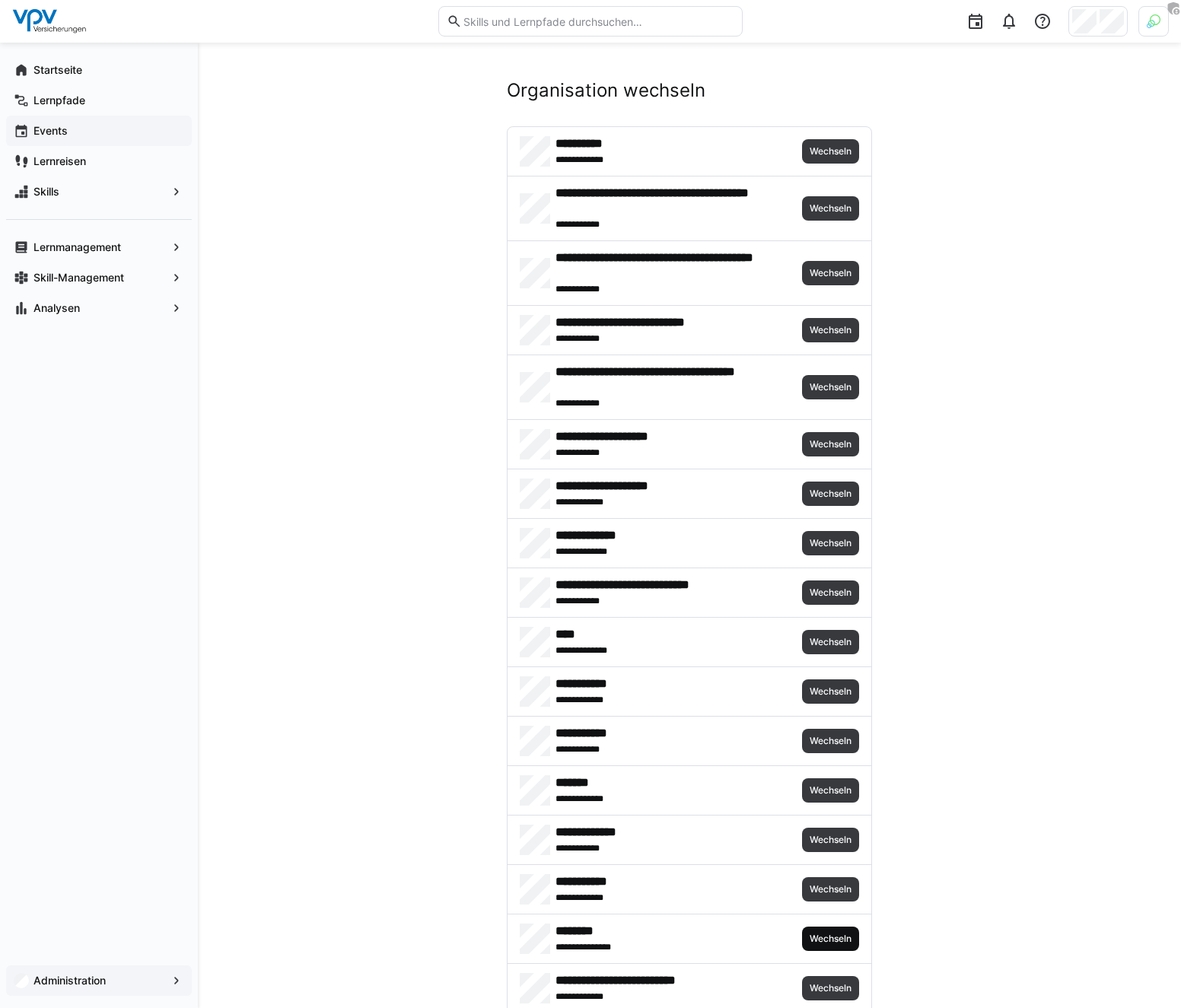
click at [828, 933] on span "Wechseln" at bounding box center [830, 939] width 45 height 12
click at [1145, 5] on div at bounding box center [961, 21] width 416 height 43
click at [1146, 16] on img at bounding box center [1153, 22] width 14 height 14
click at [964, 177] on span "Aktivieren" at bounding box center [986, 178] width 48 height 12
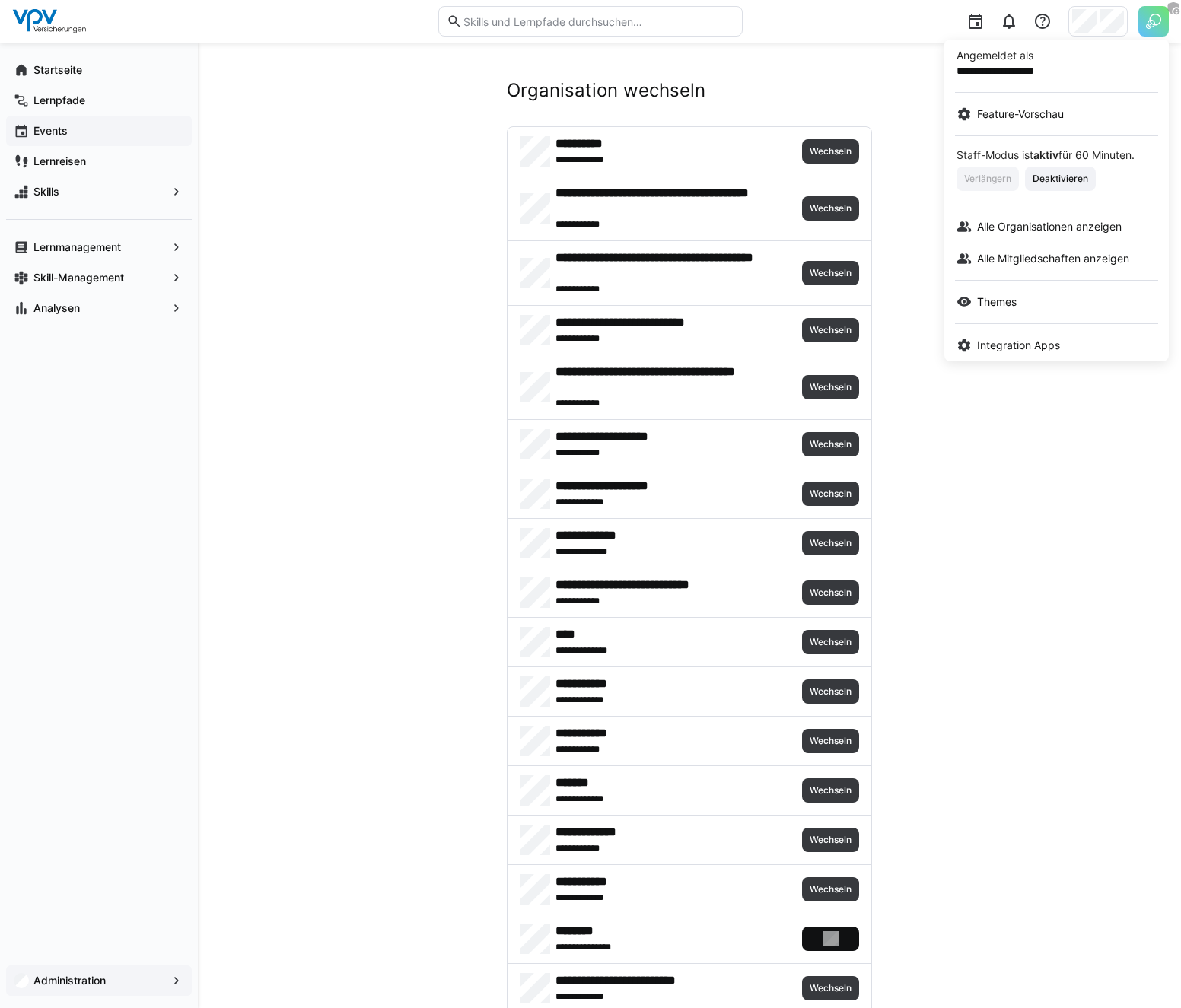
click at [827, 941] on div at bounding box center [590, 504] width 1181 height 1008
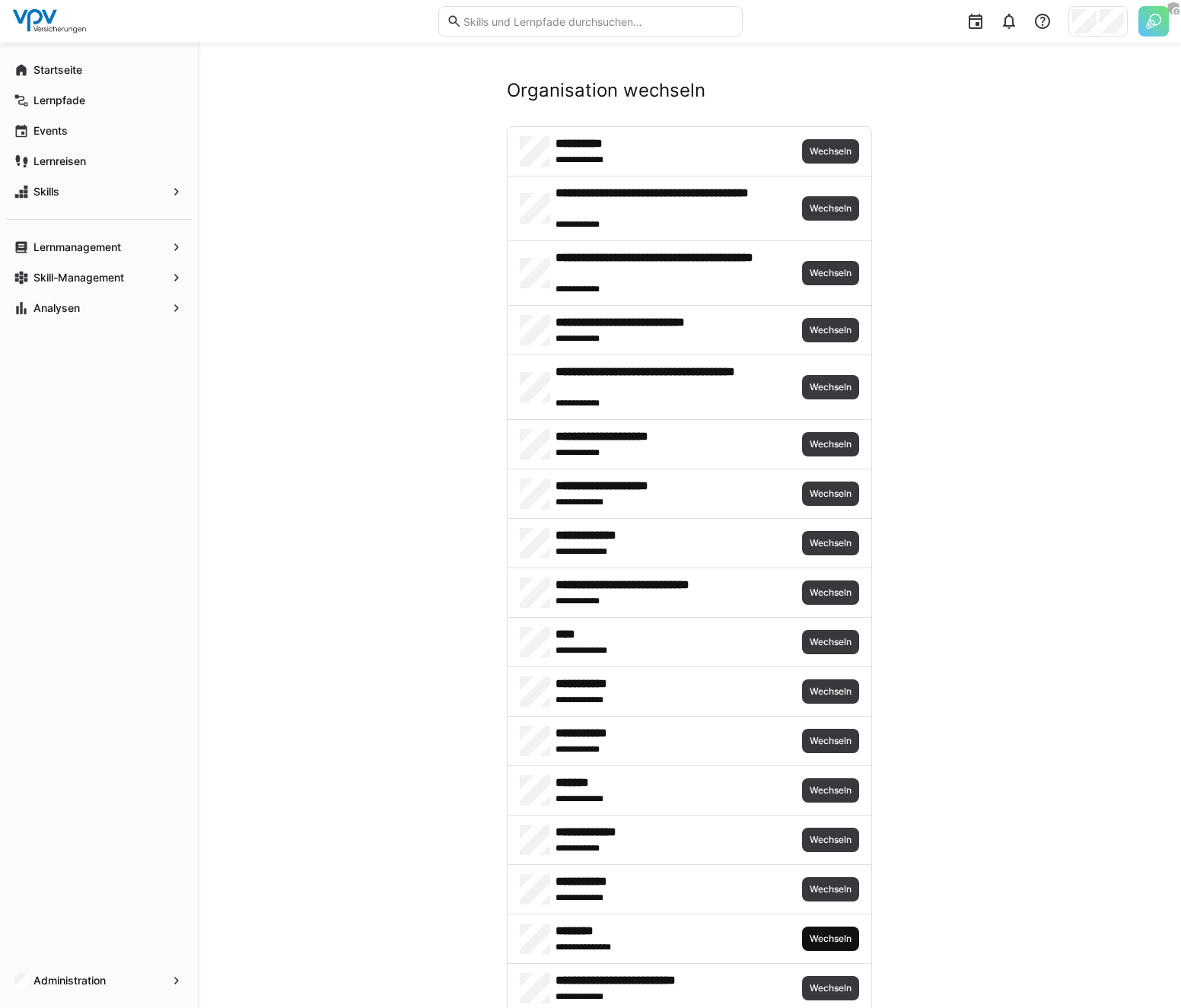
click at [829, 949] on span "Wechseln" at bounding box center [831, 939] width 57 height 25
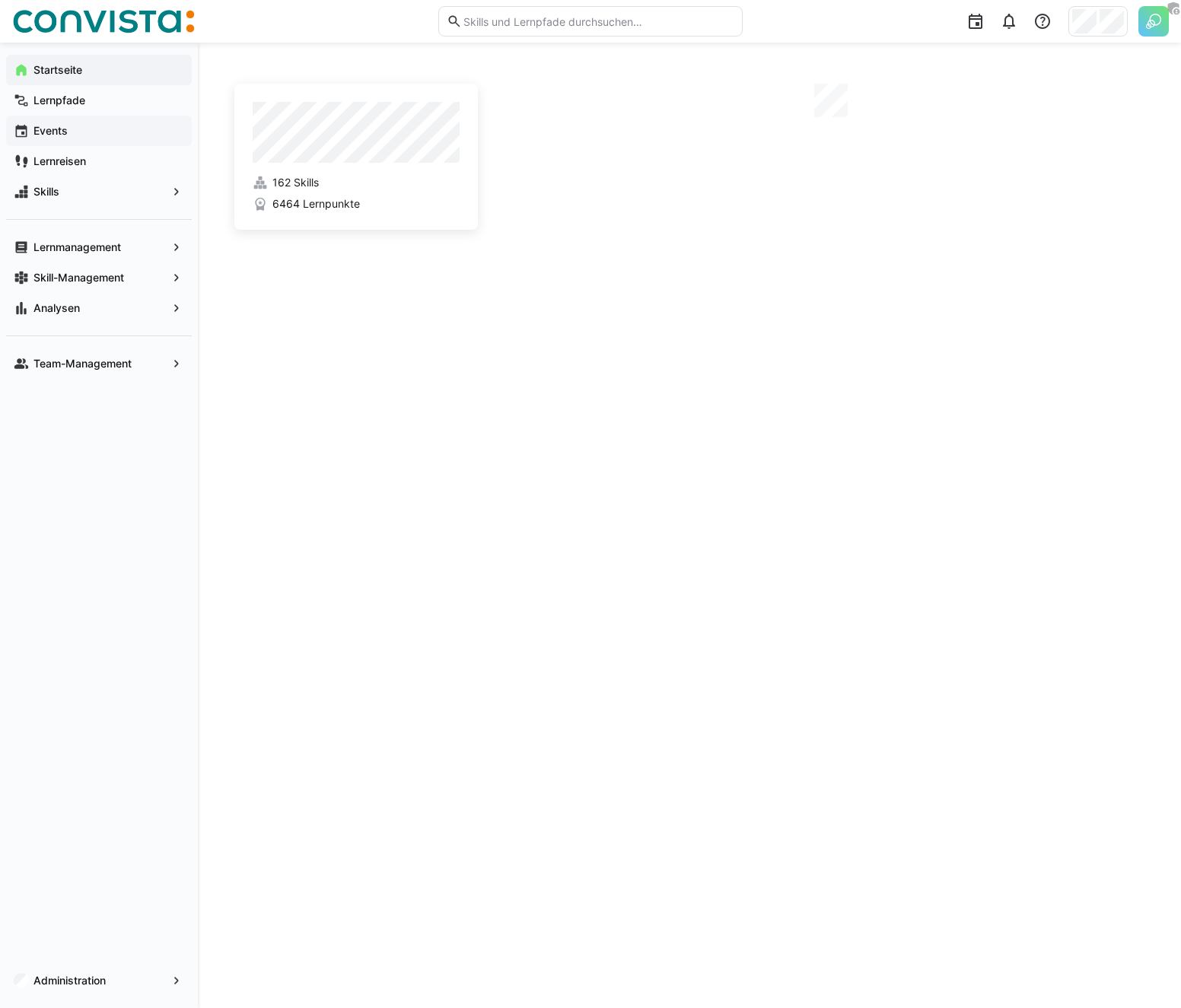
click at [0, 0] on app-navigation-label "Events" at bounding box center [0, 0] width 0 height 0
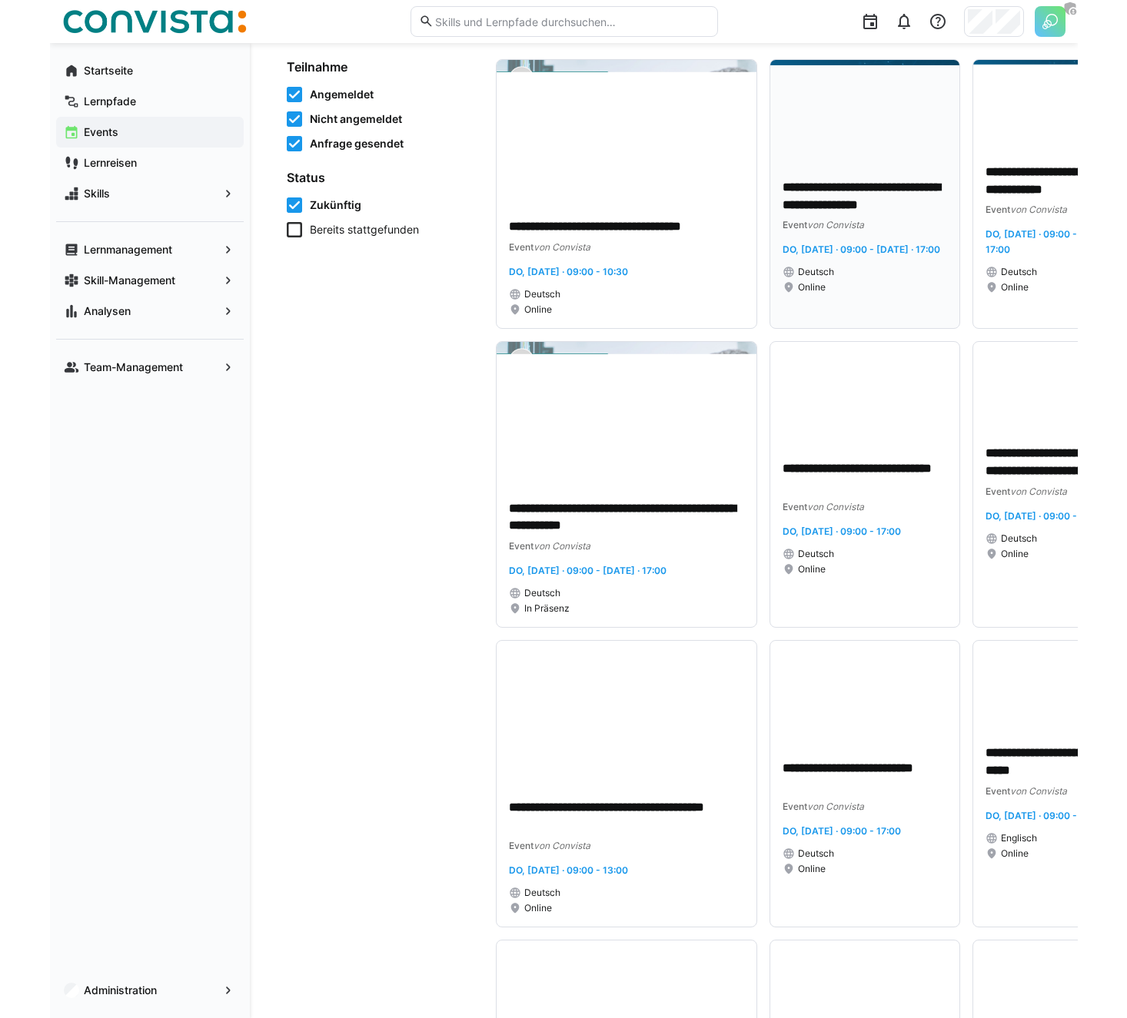
scroll to position [8, 0]
